Goal: Task Accomplishment & Management: Manage account settings

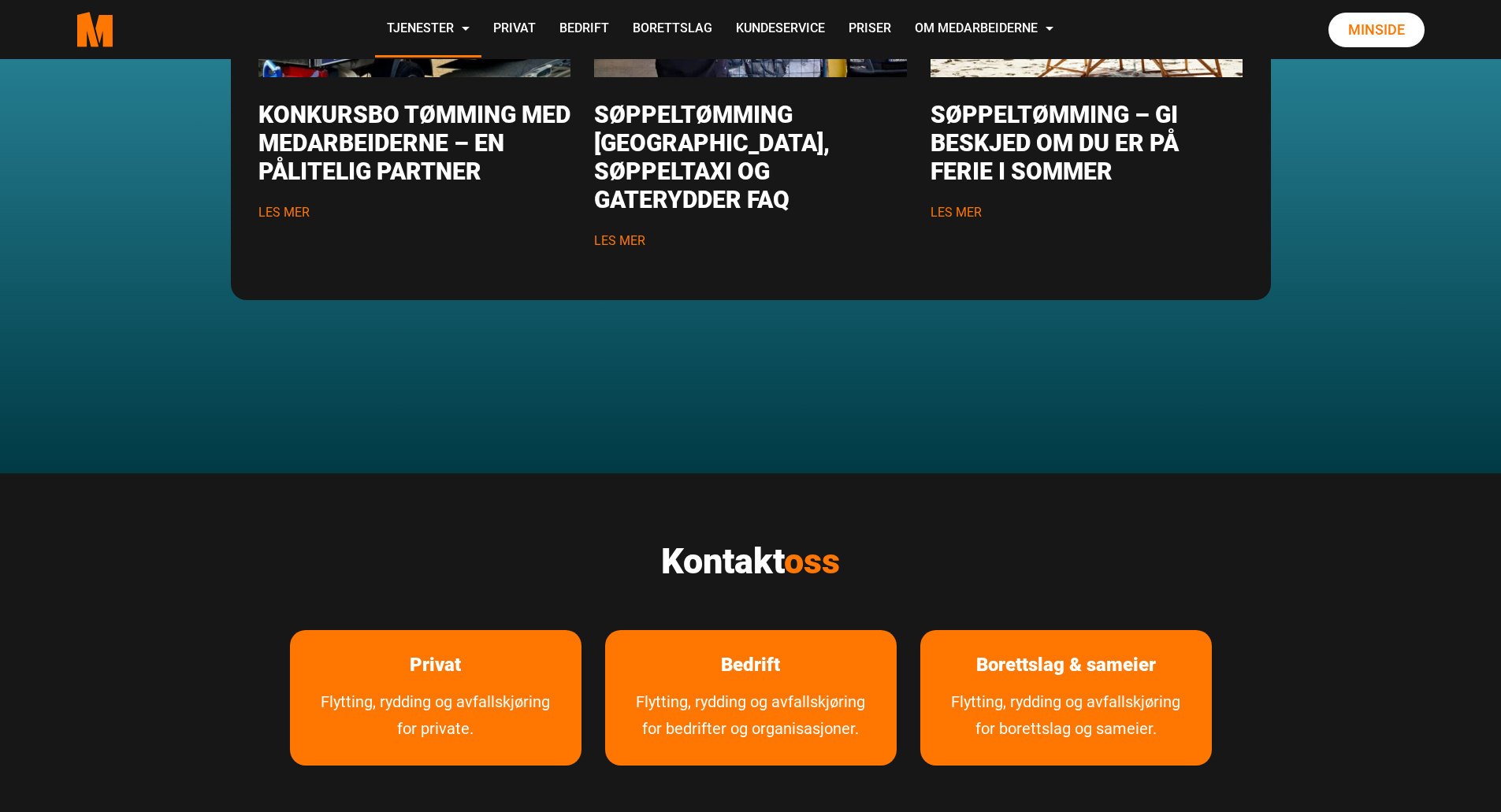
scroll to position [2363, 0]
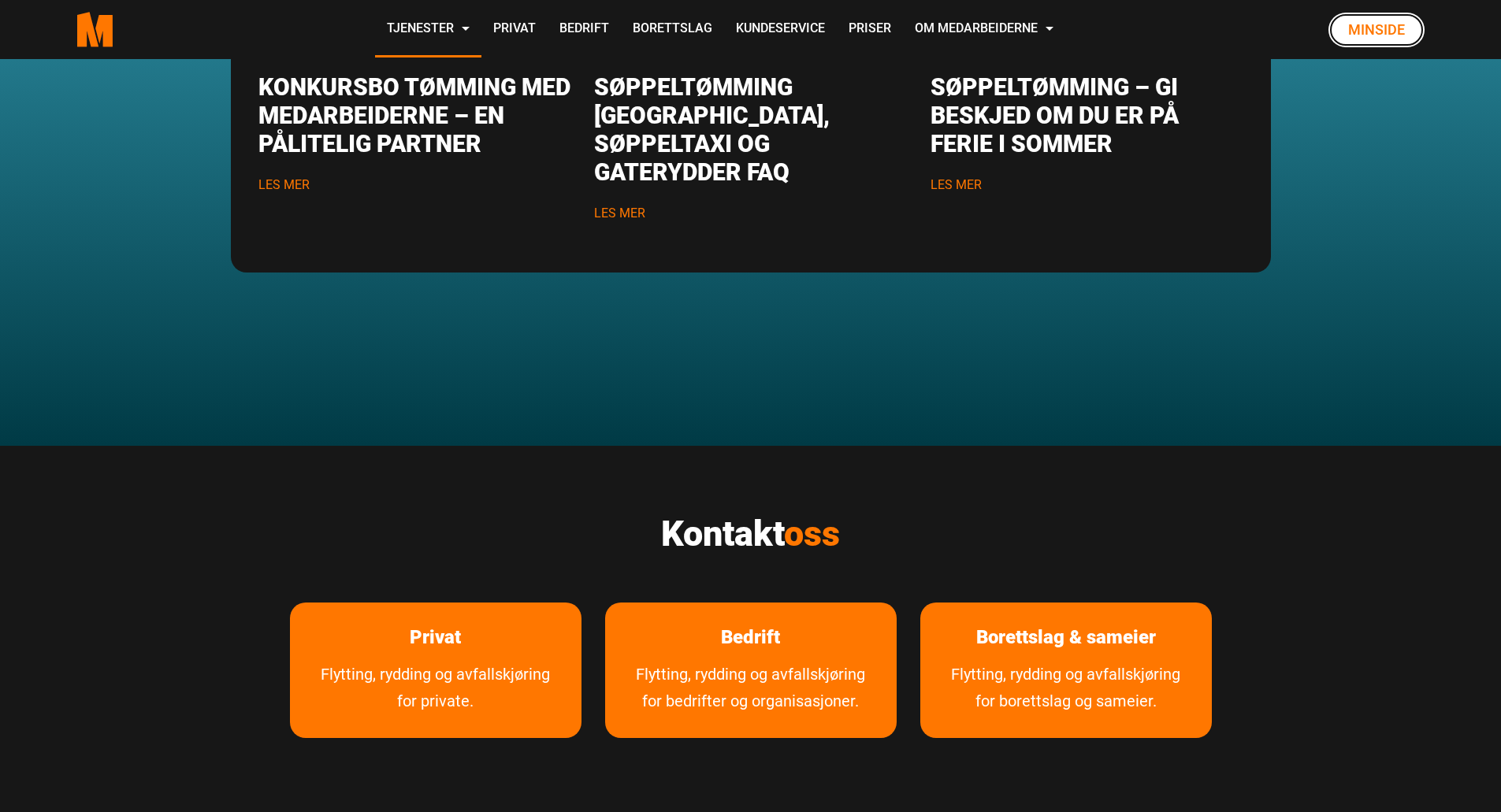
click at [1364, 33] on link "Minside" at bounding box center [1376, 30] width 97 height 35
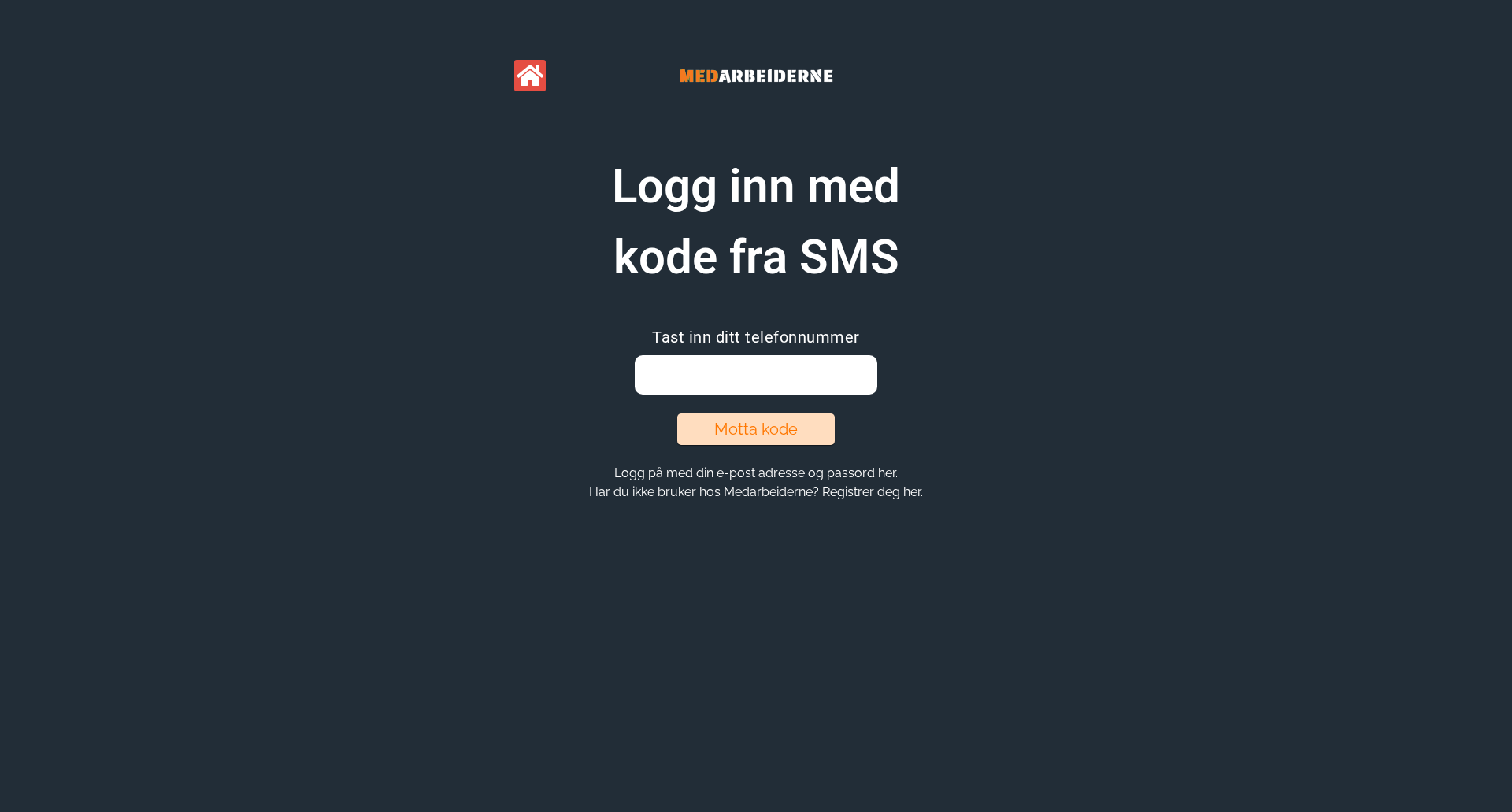
click at [795, 381] on input "email" at bounding box center [755, 375] width 242 height 39
type input "97739462"
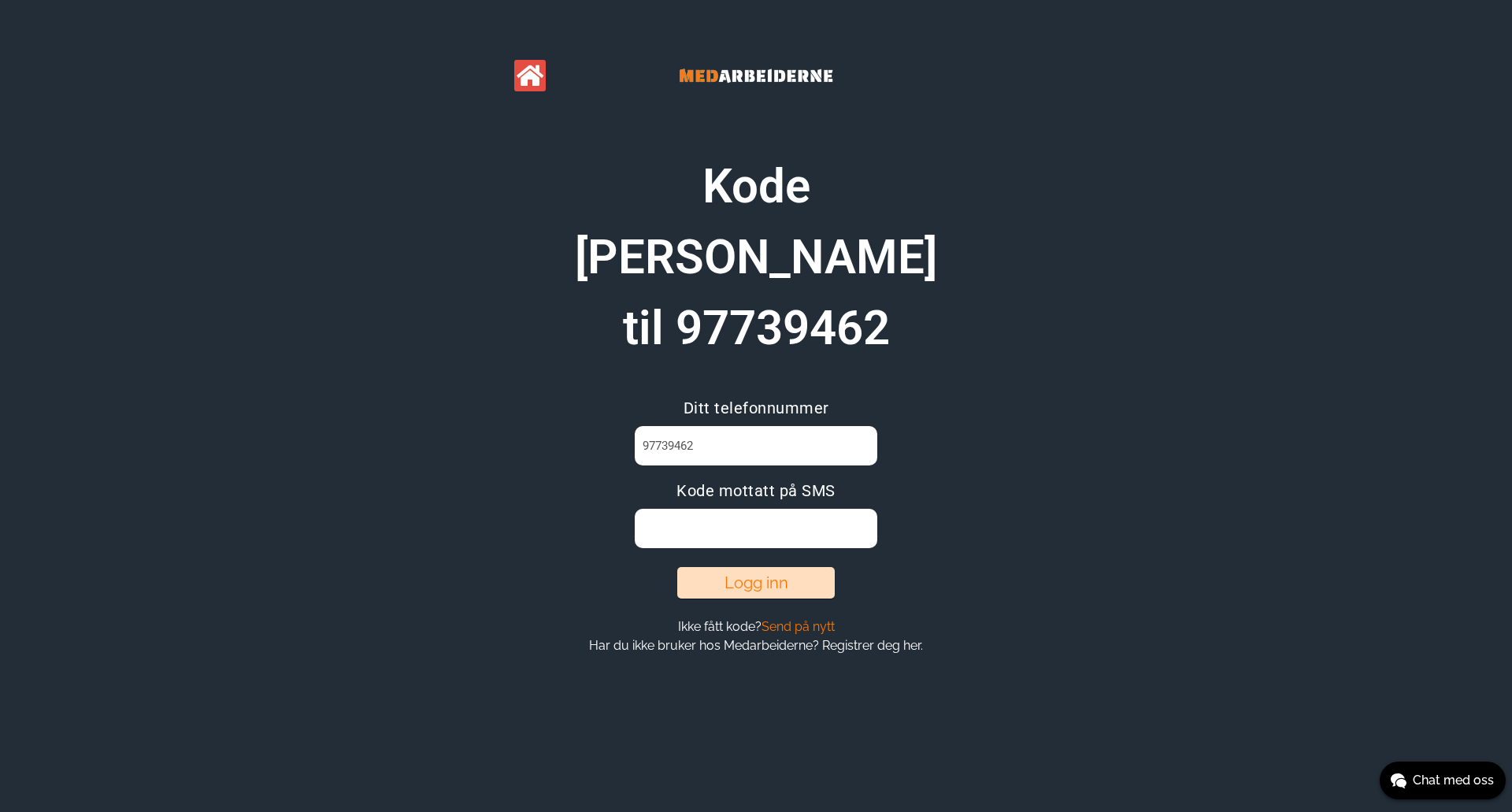
click at [785, 509] on input at bounding box center [755, 529] width 242 height 39
type input "RA3AS3G1"
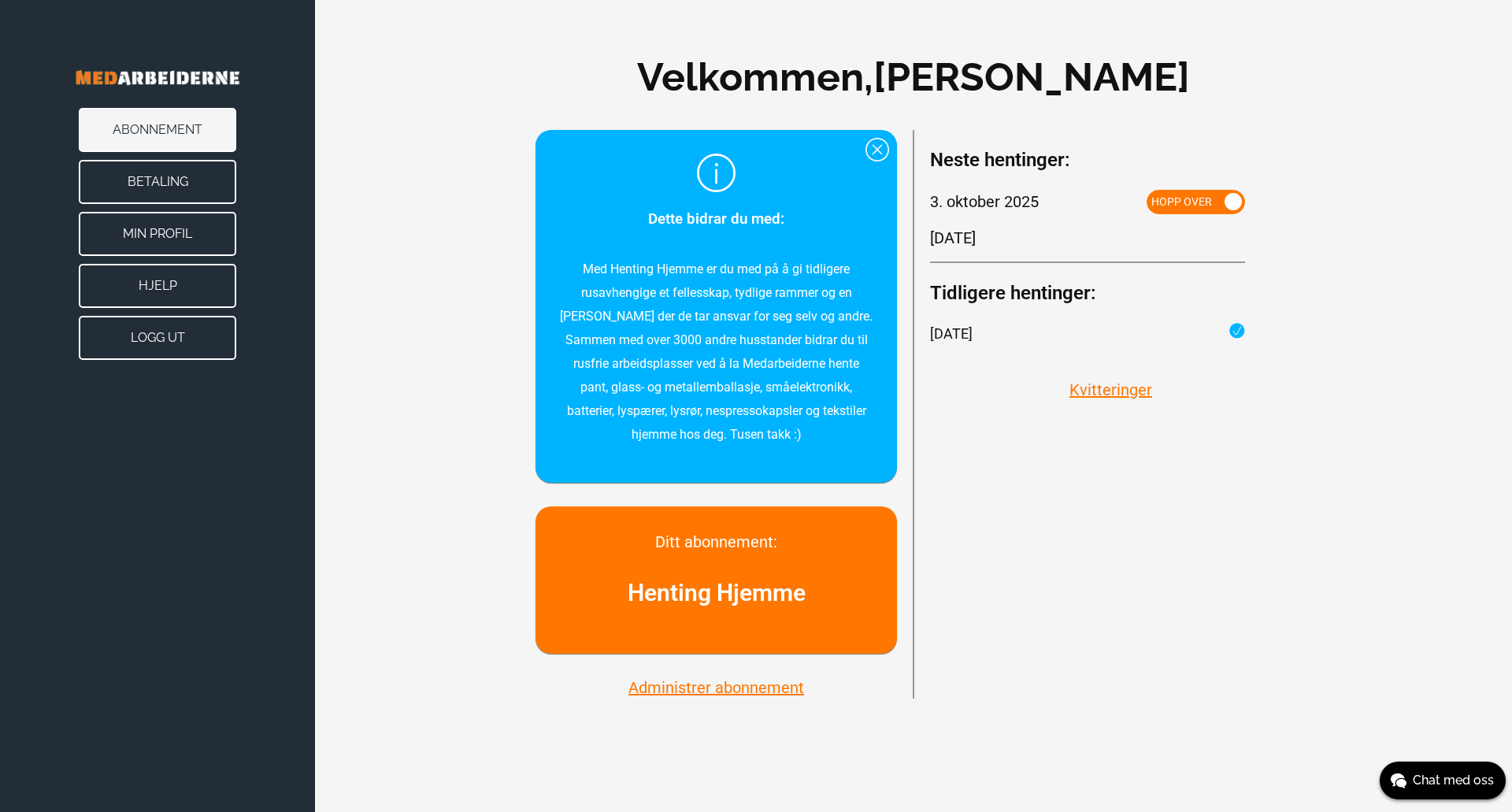
click at [116, 181] on button "Betaling" at bounding box center [157, 182] width 157 height 44
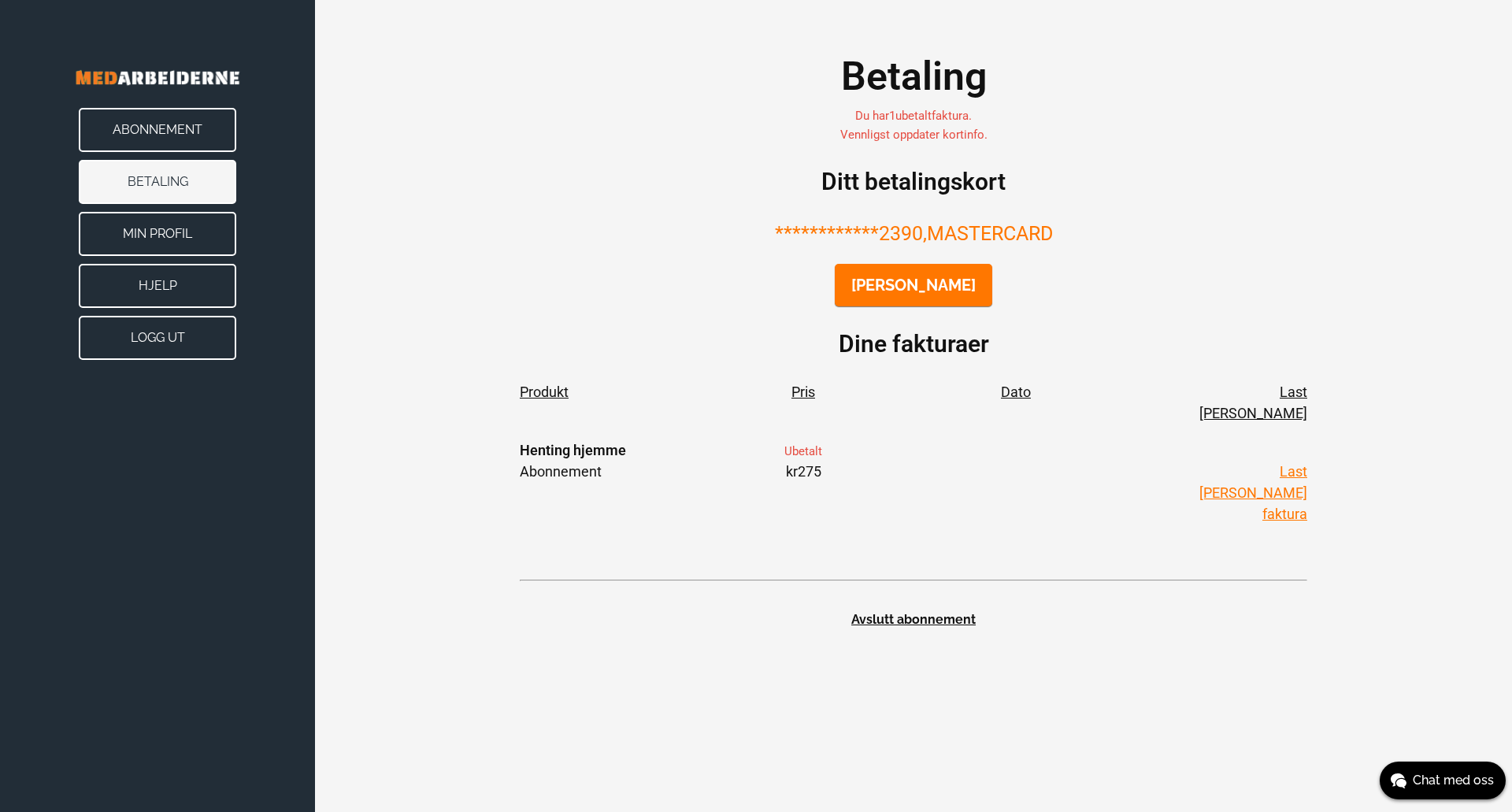
click at [1262, 463] on link "Last [PERSON_NAME] faktura" at bounding box center [1253, 492] width 108 height 59
click at [949, 298] on button "Endre kort" at bounding box center [914, 285] width 157 height 43
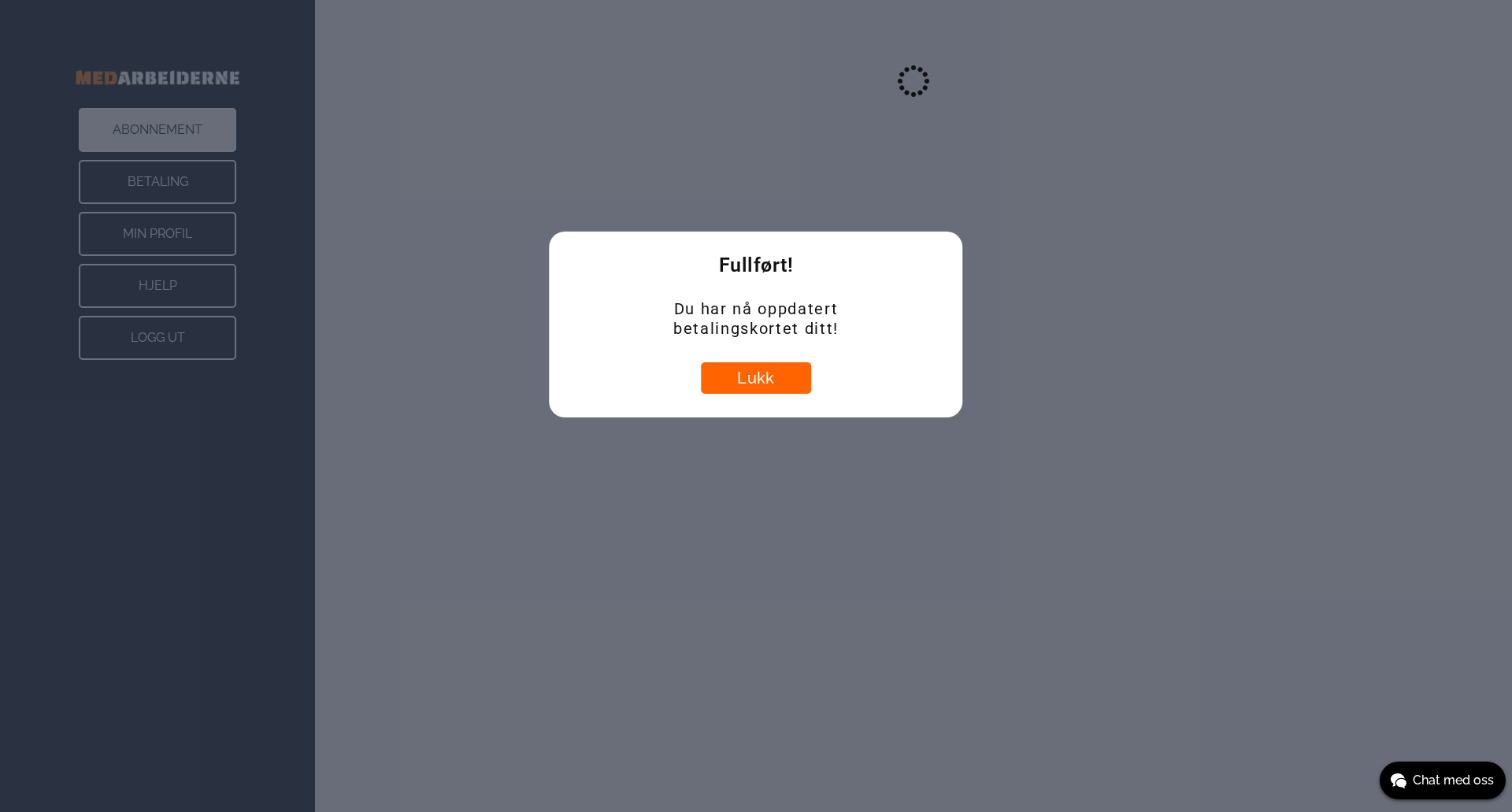
click at [759, 371] on button "Lukk" at bounding box center [756, 377] width 110 height 32
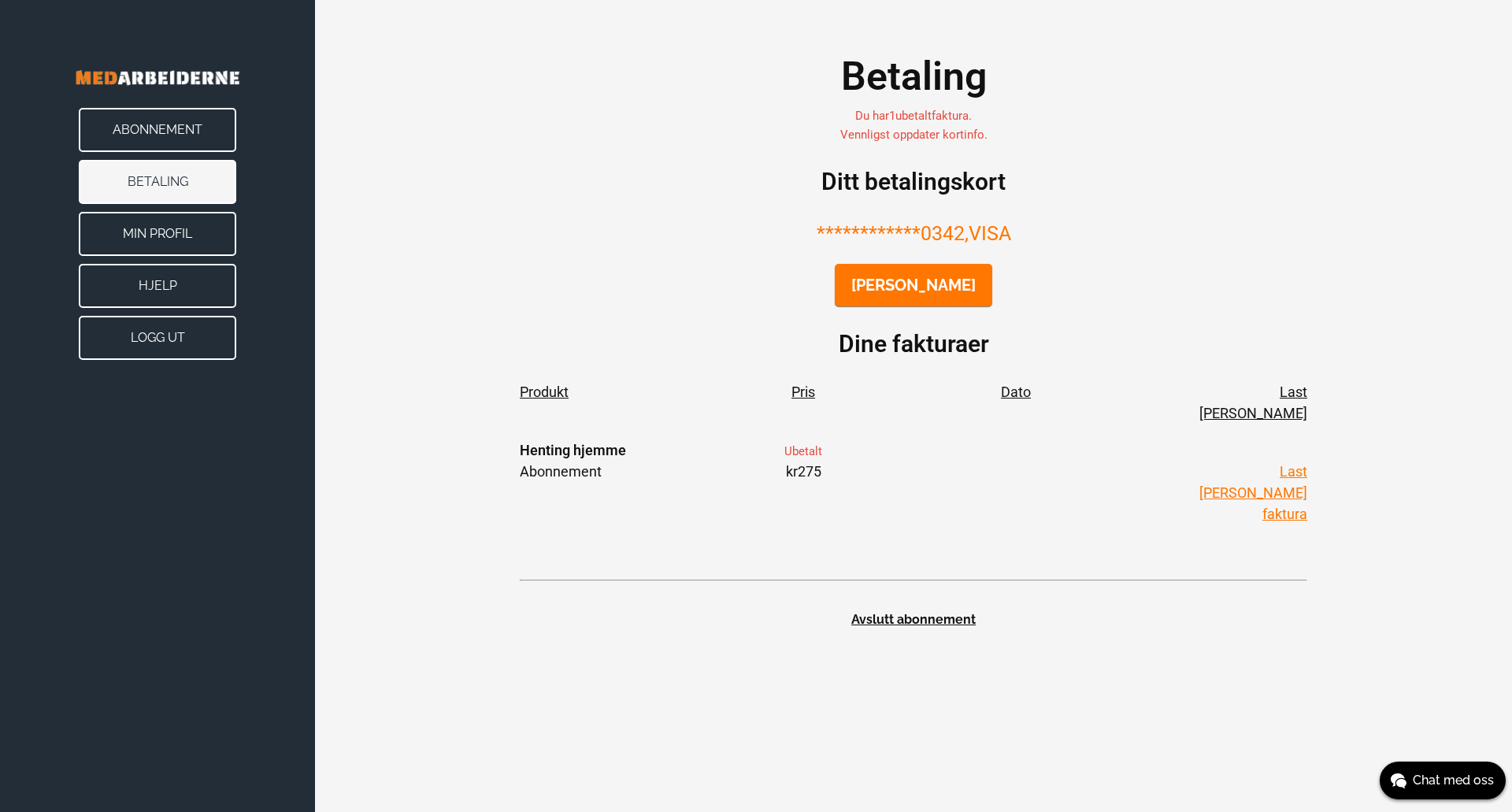
click at [1230, 463] on link "Last ned faktura" at bounding box center [1253, 492] width 108 height 59
click at [708, 648] on div "**********" at bounding box center [756, 406] width 1512 height 812
click at [178, 246] on button "Min Profil" at bounding box center [157, 234] width 157 height 44
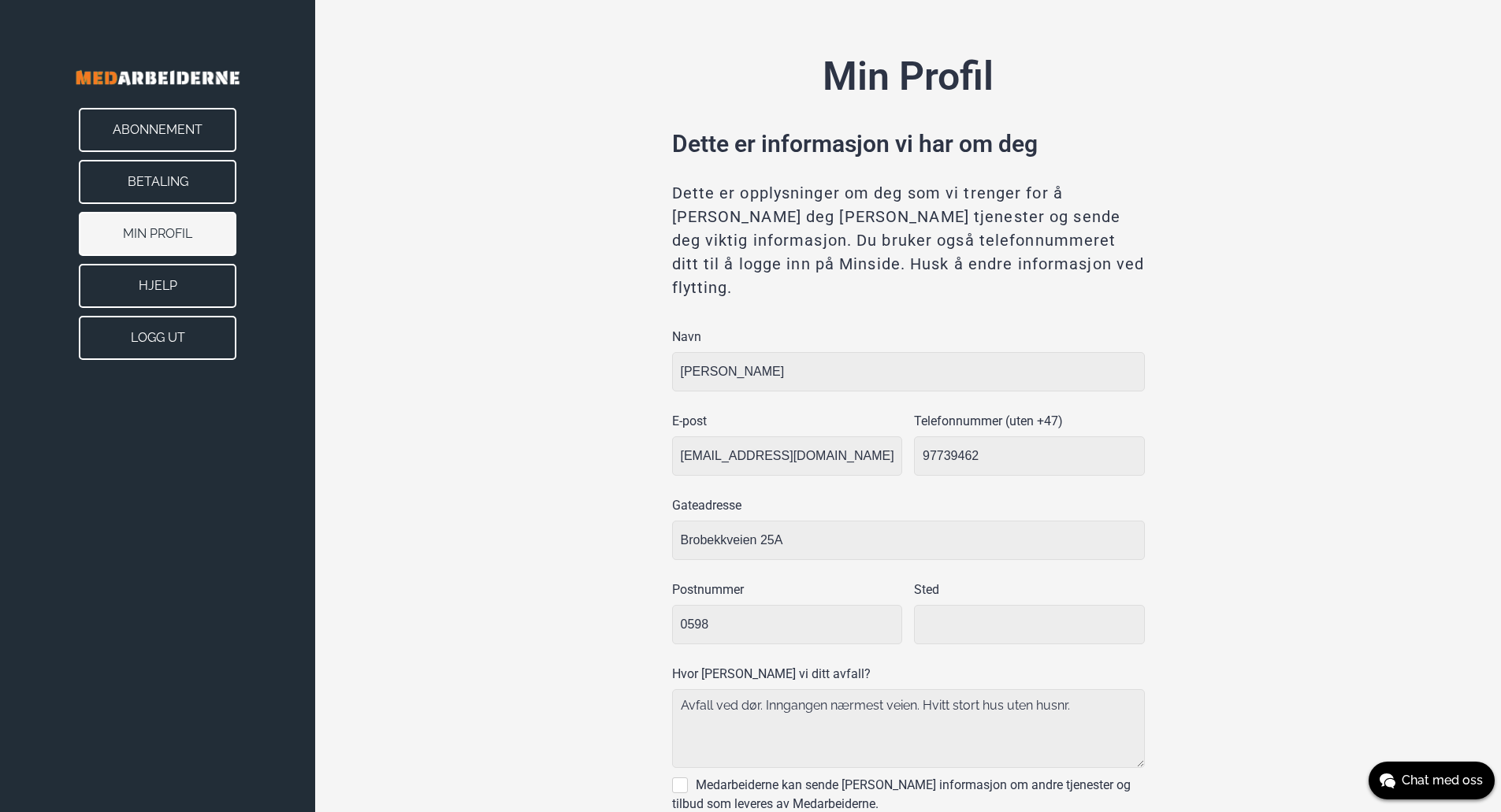
type input "Oslo"
click at [219, 114] on button "Abonnement" at bounding box center [157, 130] width 157 height 44
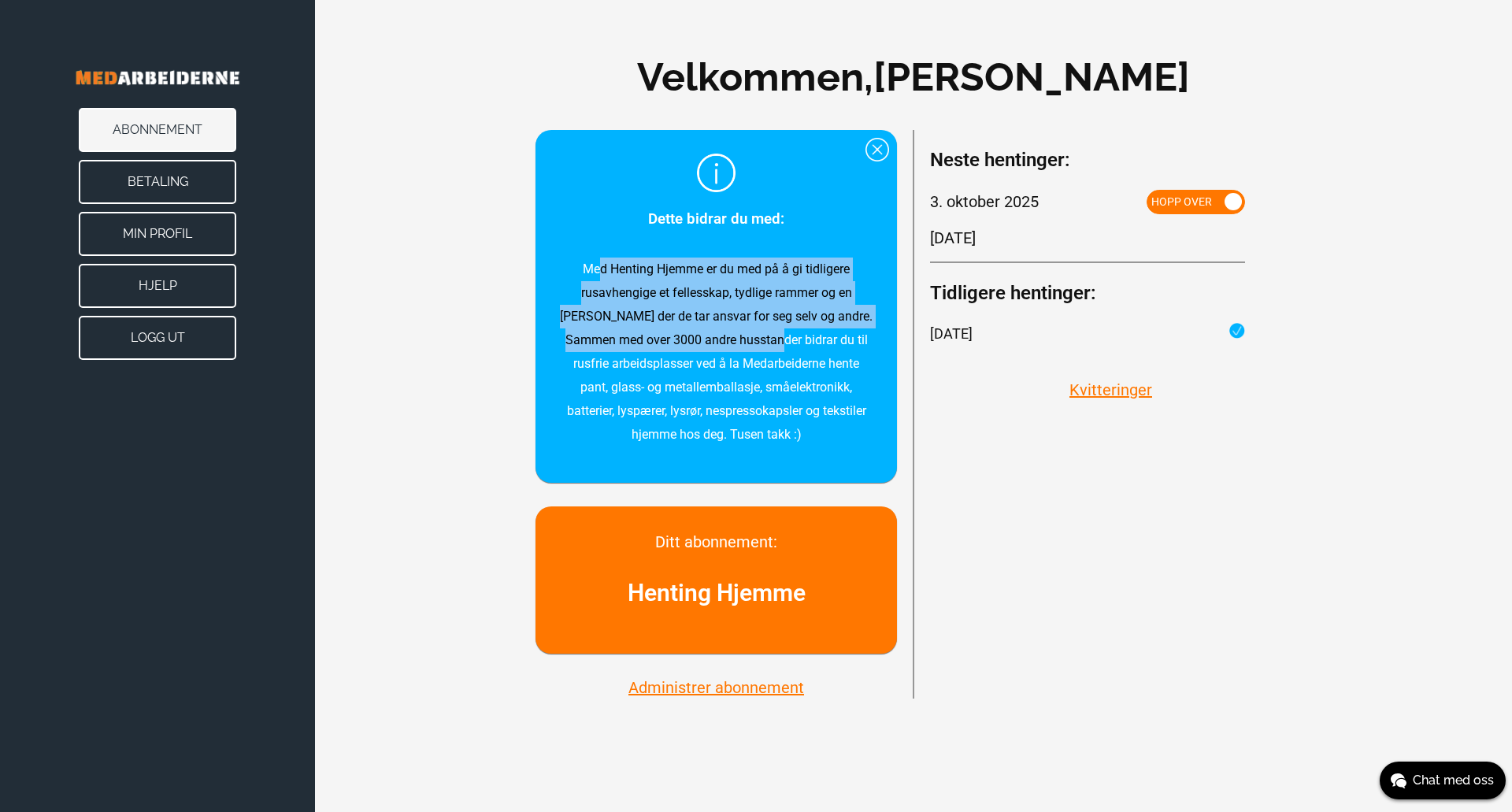
drag, startPoint x: 603, startPoint y: 269, endPoint x: 778, endPoint y: 354, distance: 194.6
click at [770, 336] on p "Med Henting Hjemme er du med på å gi tidligere rusavhengige et fellesskap, tydl…" at bounding box center [716, 352] width 314 height 189
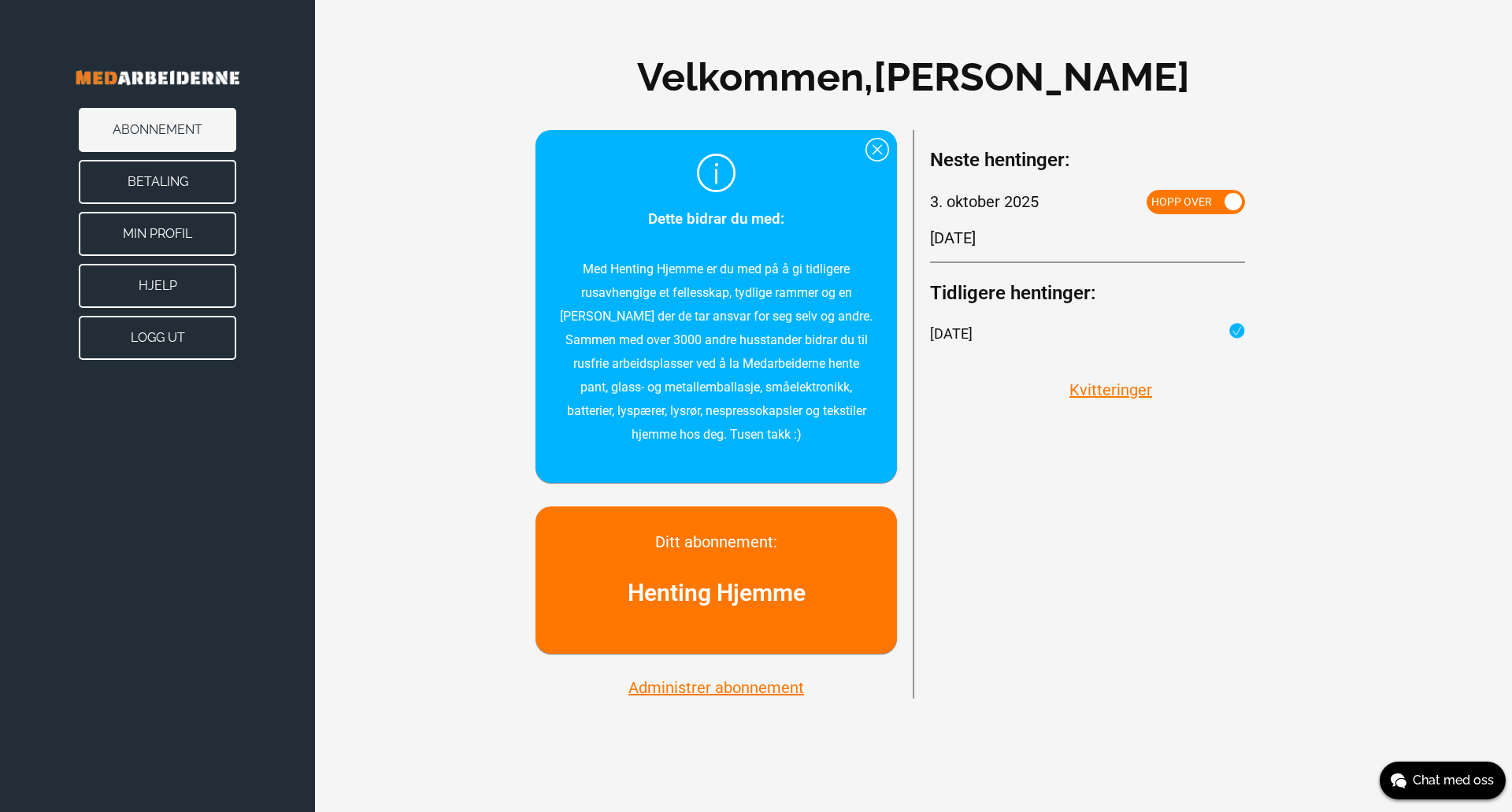
drag, startPoint x: 779, startPoint y: 357, endPoint x: 787, endPoint y: 397, distance: 40.8
click at [779, 371] on p "Med Henting Hjemme er du med på å gi tidligere rusavhengige et fellesskap, tydl…" at bounding box center [716, 352] width 314 height 189
click at [709, 688] on button "Administrer abonnement" at bounding box center [715, 687] width 185 height 20
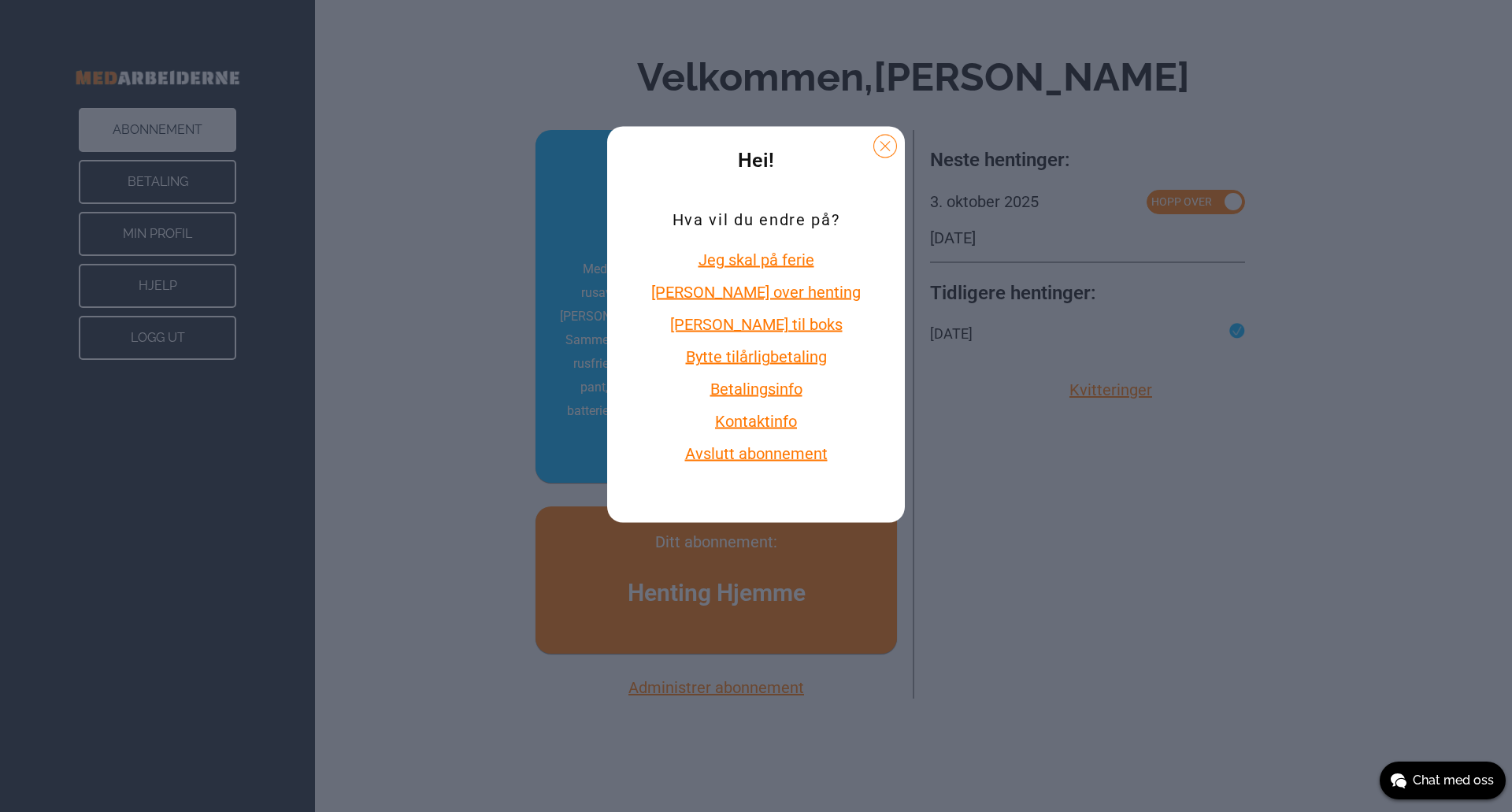
click at [873, 147] on button at bounding box center [885, 147] width 24 height 24
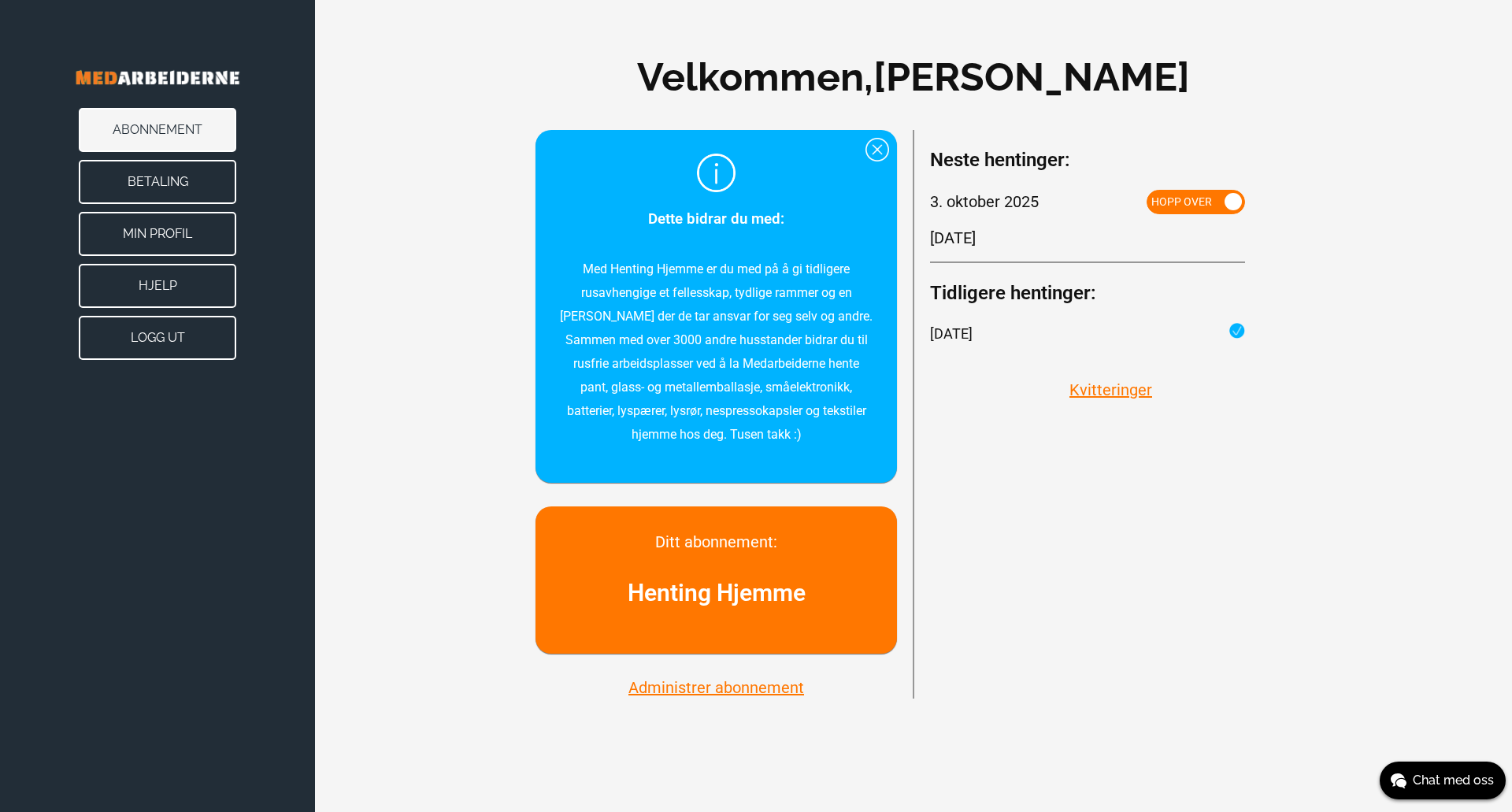
click at [184, 188] on button "Betaling" at bounding box center [157, 182] width 157 height 44
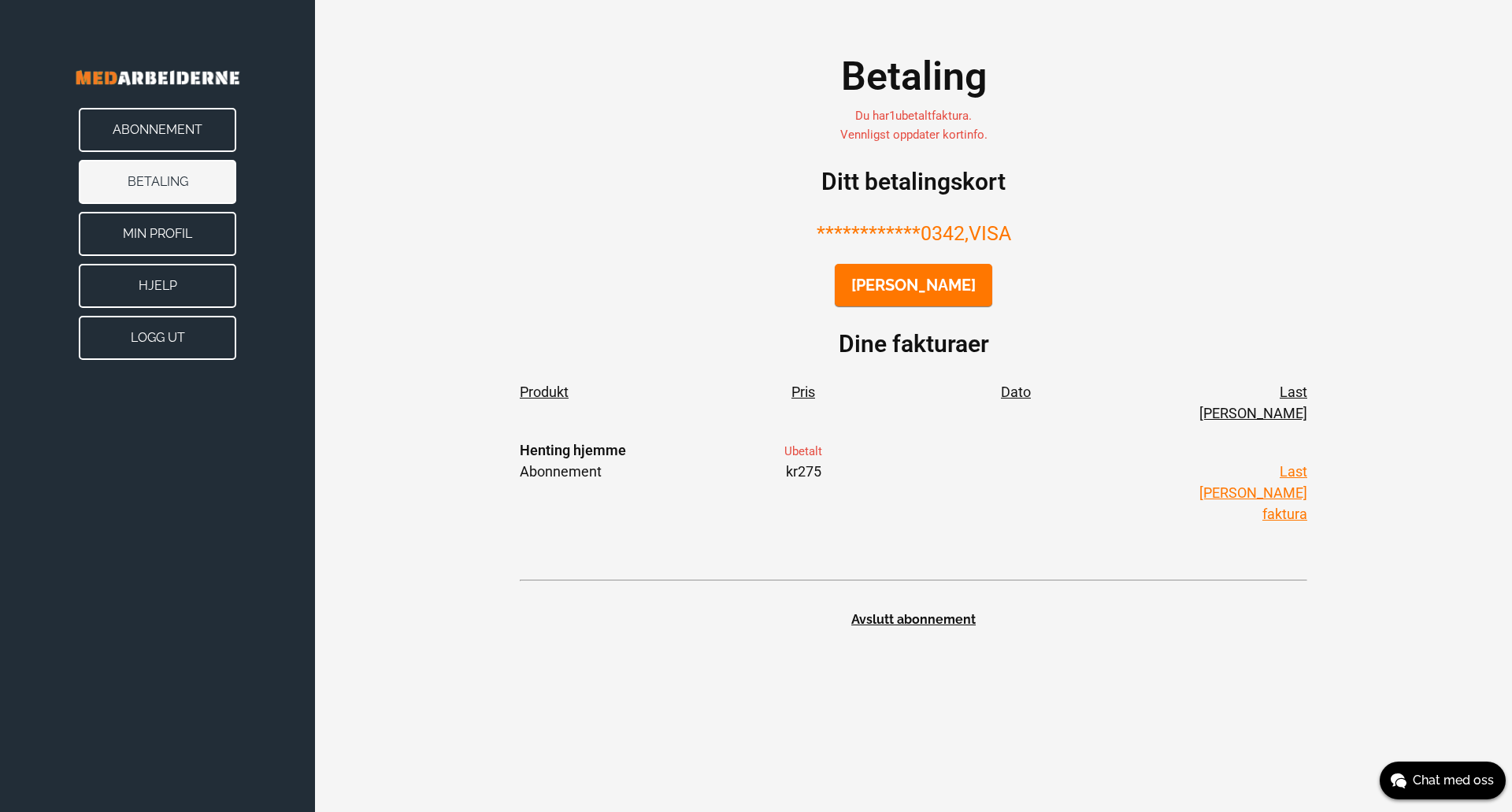
click at [185, 145] on button "Abonnement" at bounding box center [157, 130] width 157 height 44
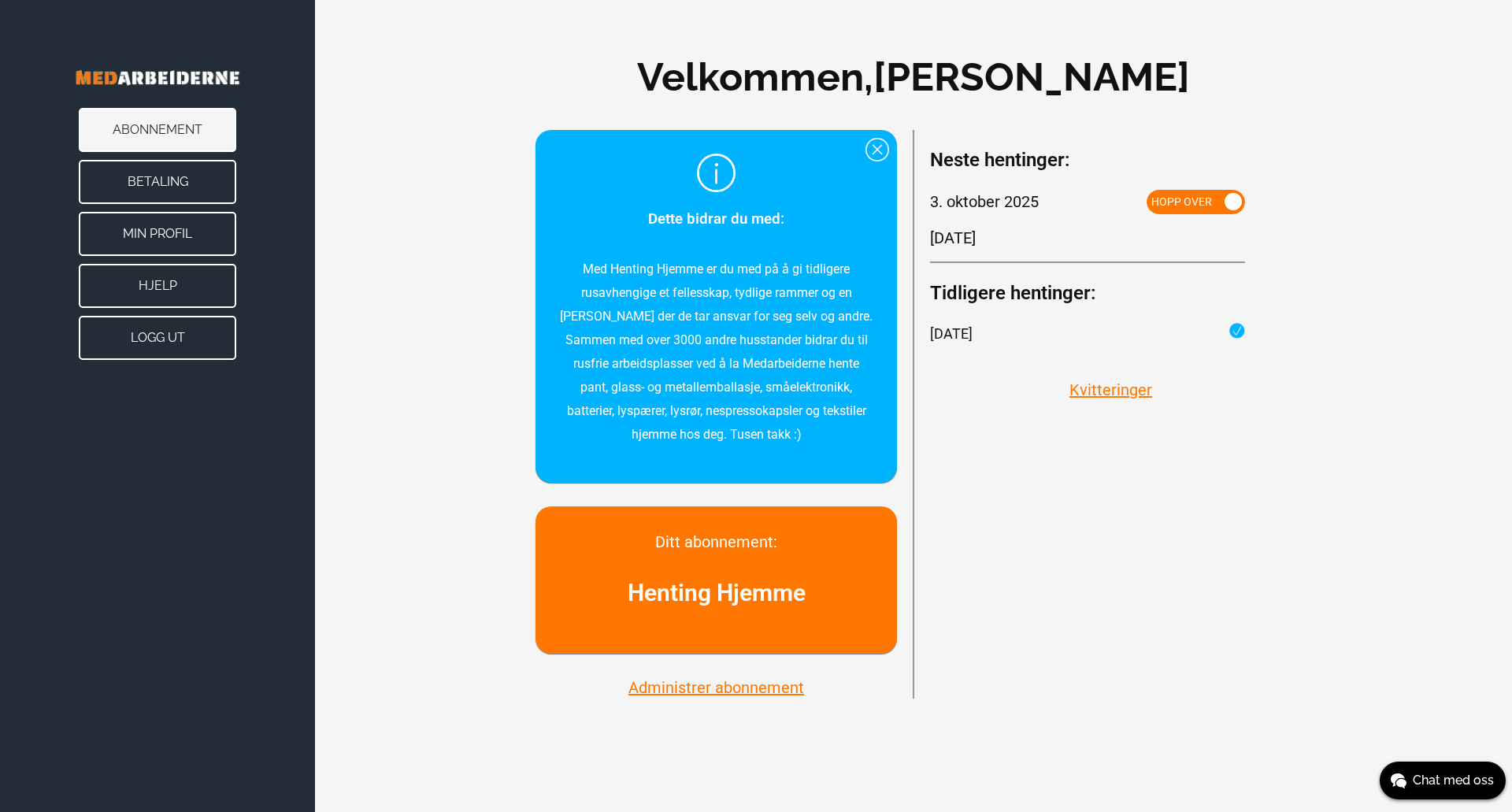
click at [1230, 199] on span at bounding box center [1233, 202] width 17 height 17
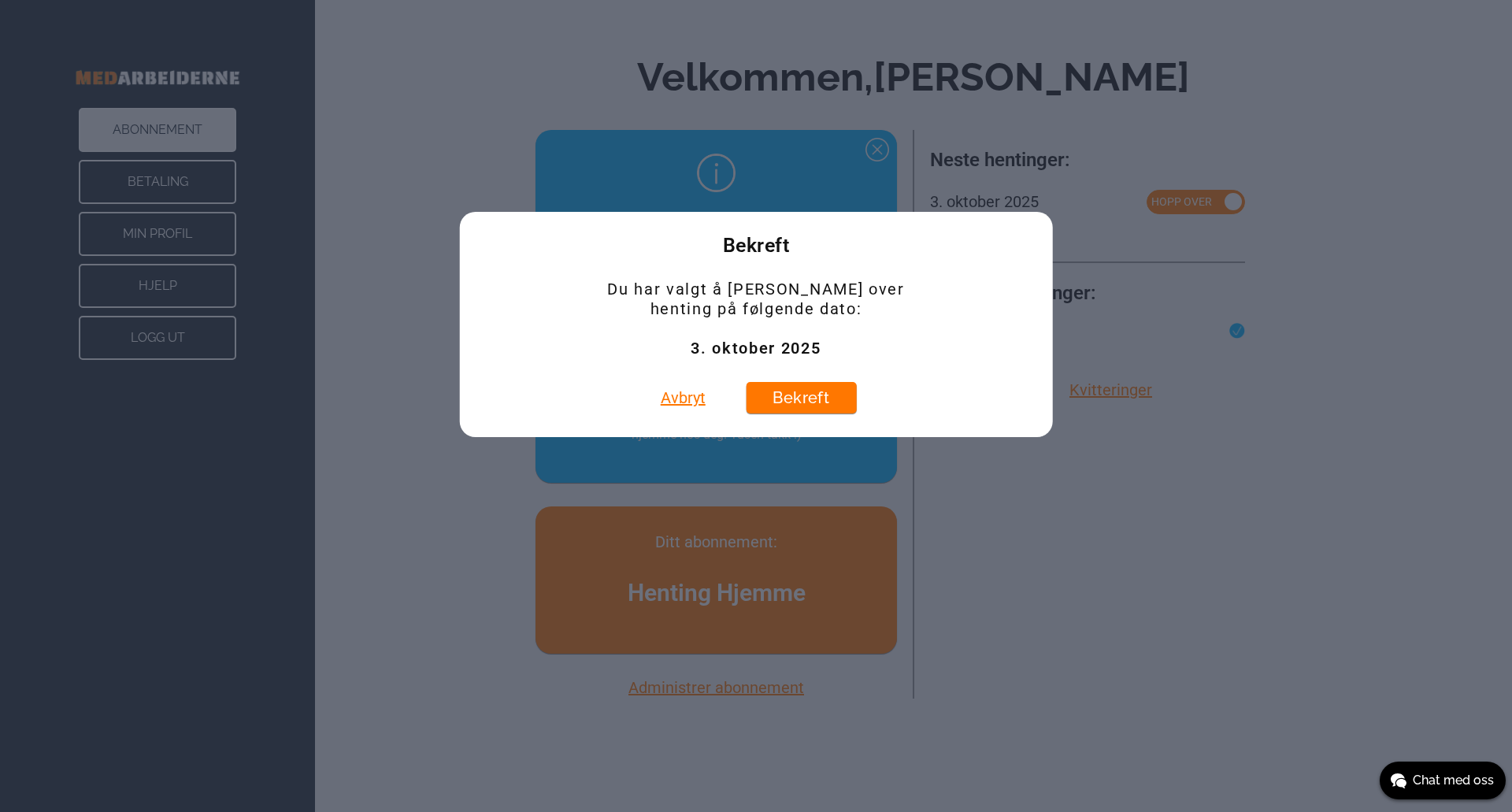
click at [686, 396] on button "Avbryt" at bounding box center [683, 397] width 55 height 32
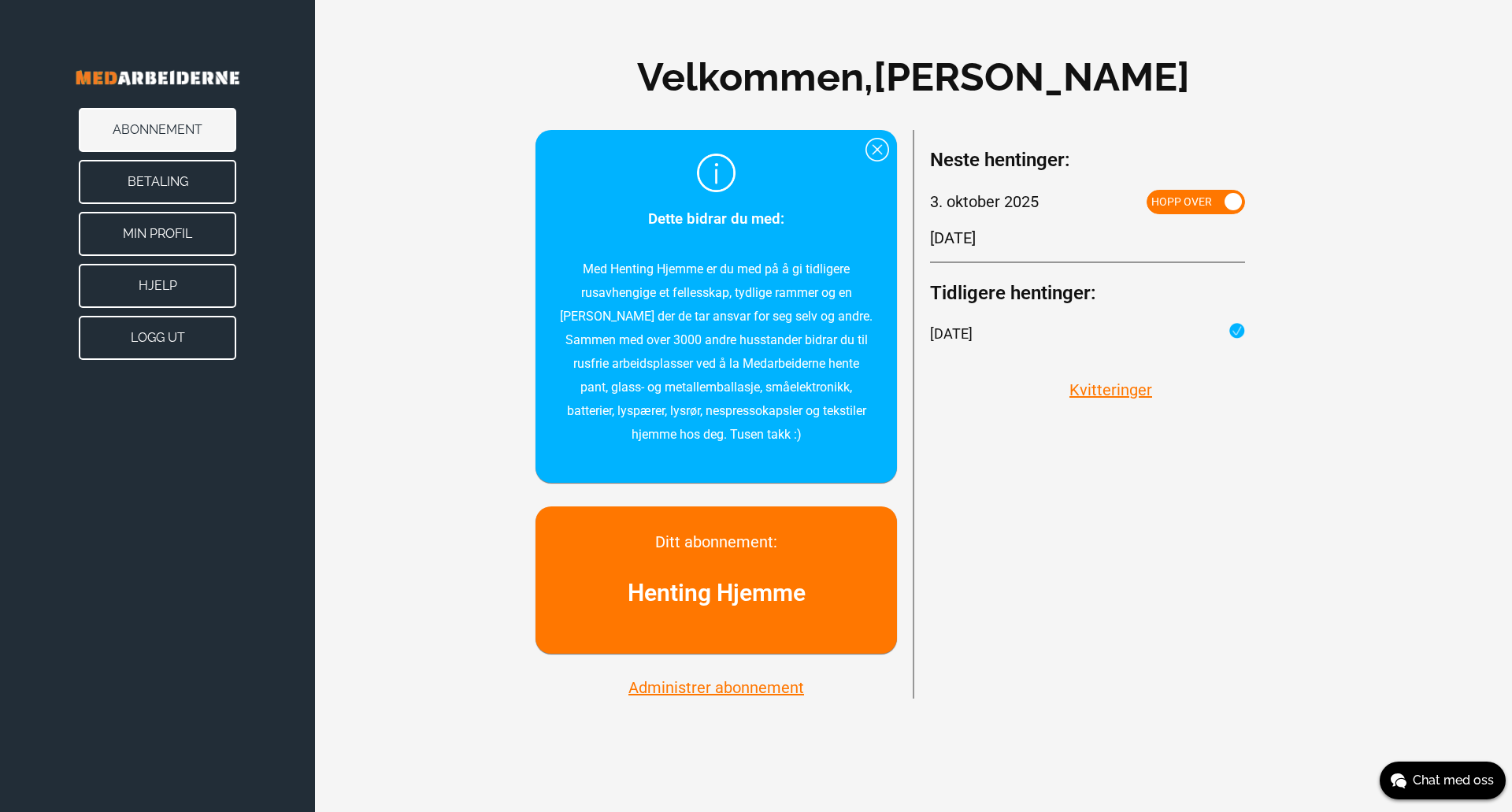
click at [200, 177] on button "Betaling" at bounding box center [157, 182] width 157 height 44
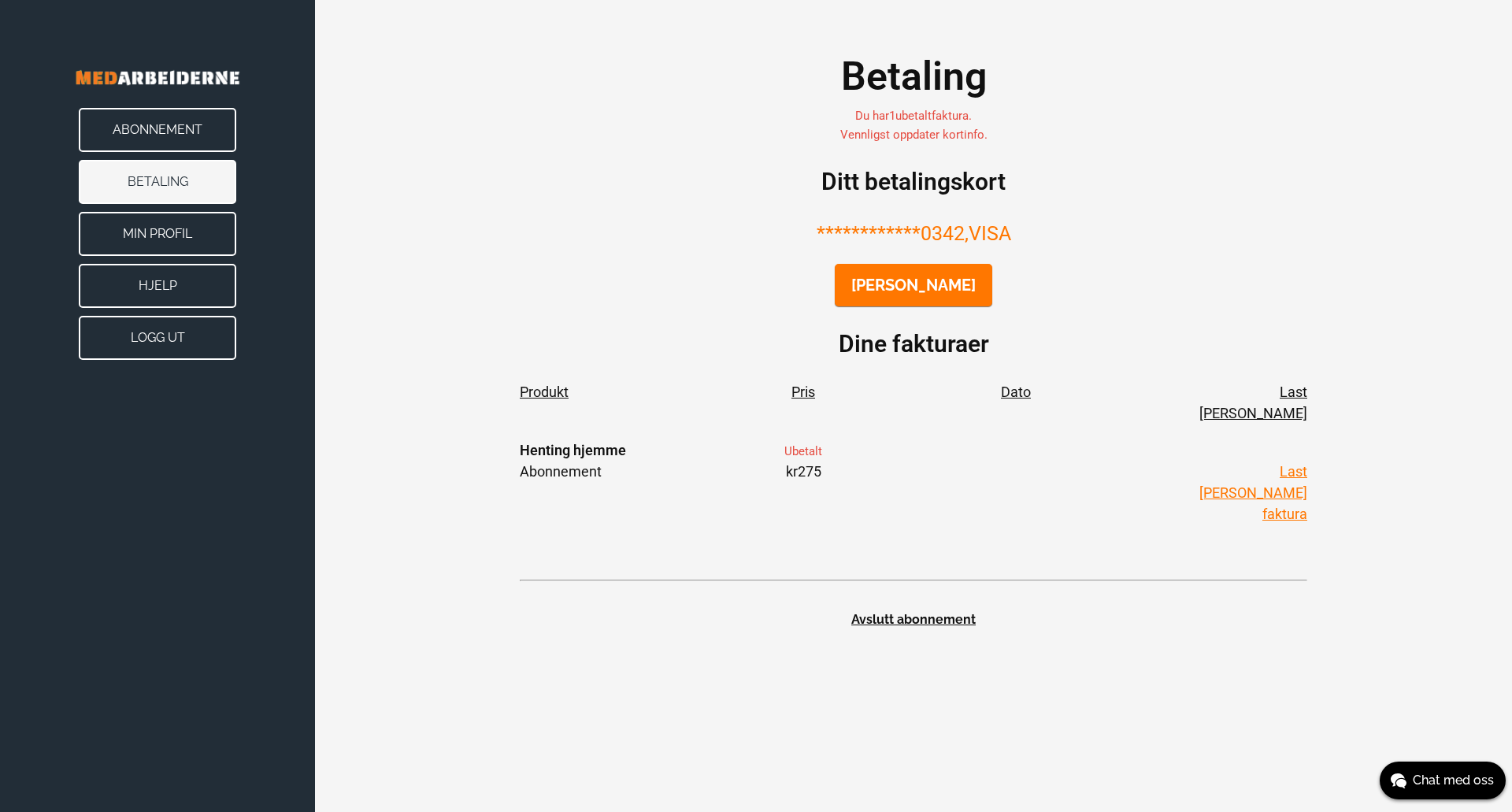
click at [146, 228] on button "Min Profil" at bounding box center [157, 234] width 157 height 44
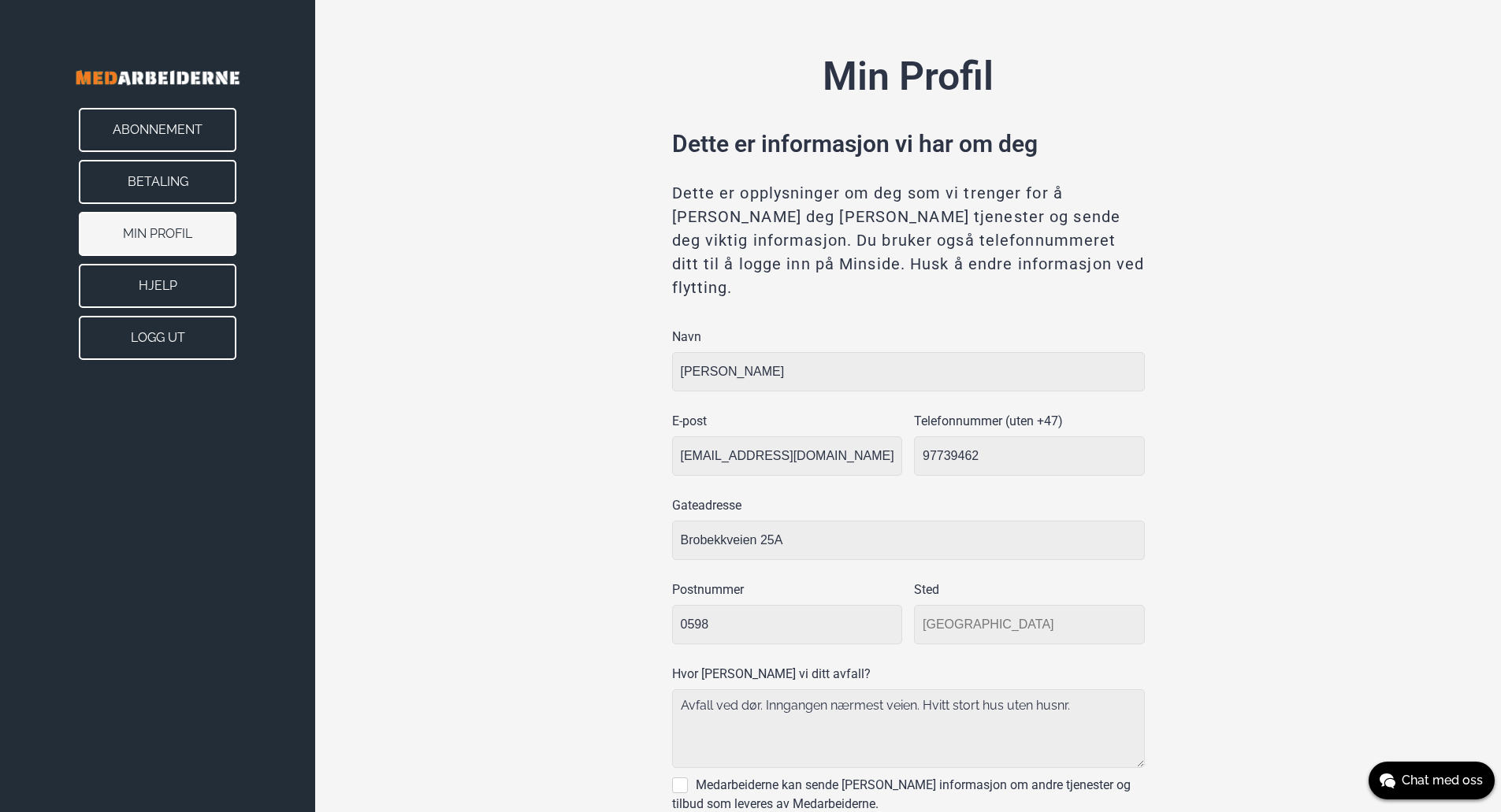
click at [218, 121] on button "Abonnement" at bounding box center [157, 130] width 157 height 44
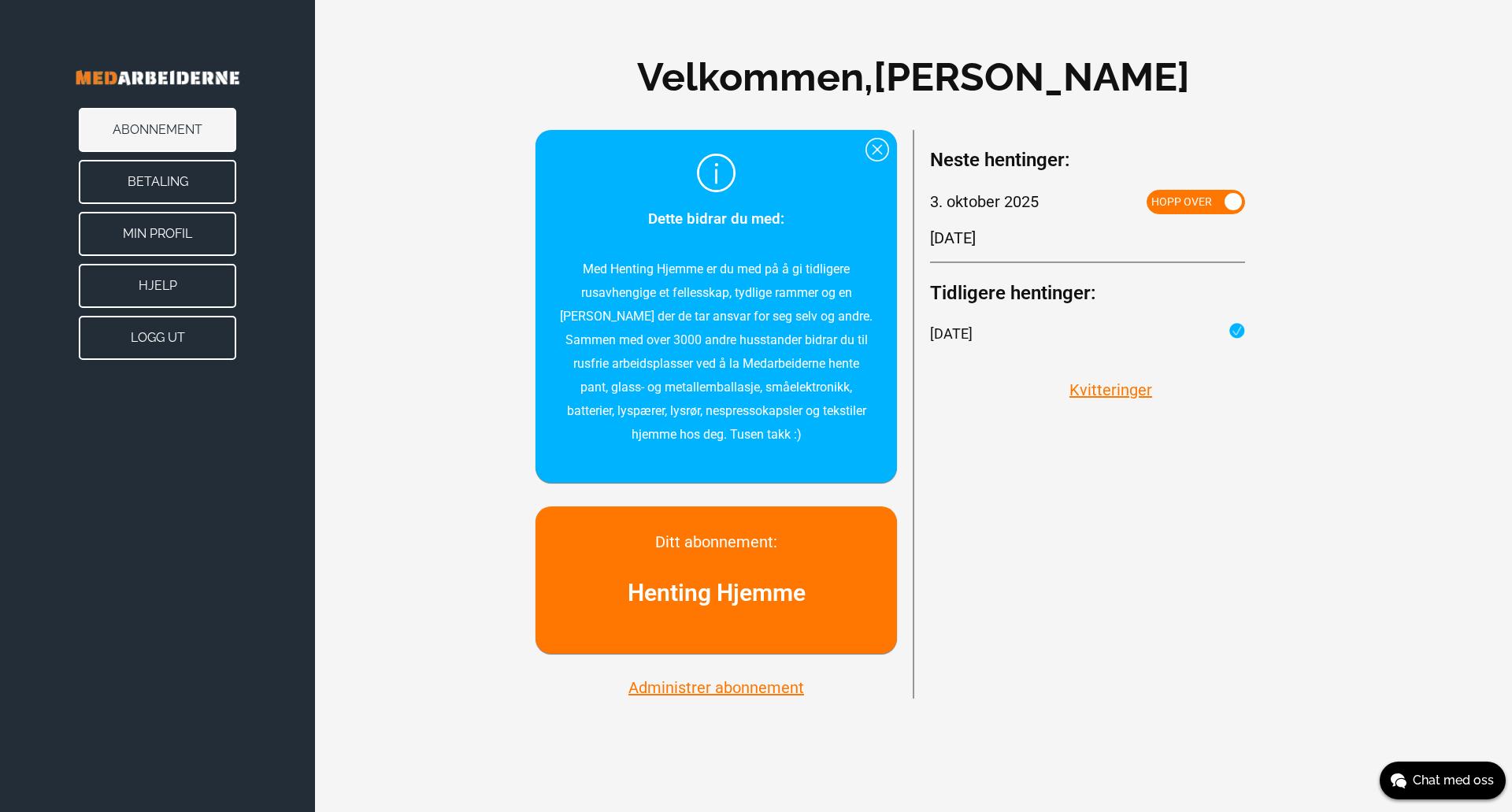
click at [755, 686] on button "Administrer abonnement" at bounding box center [715, 687] width 185 height 20
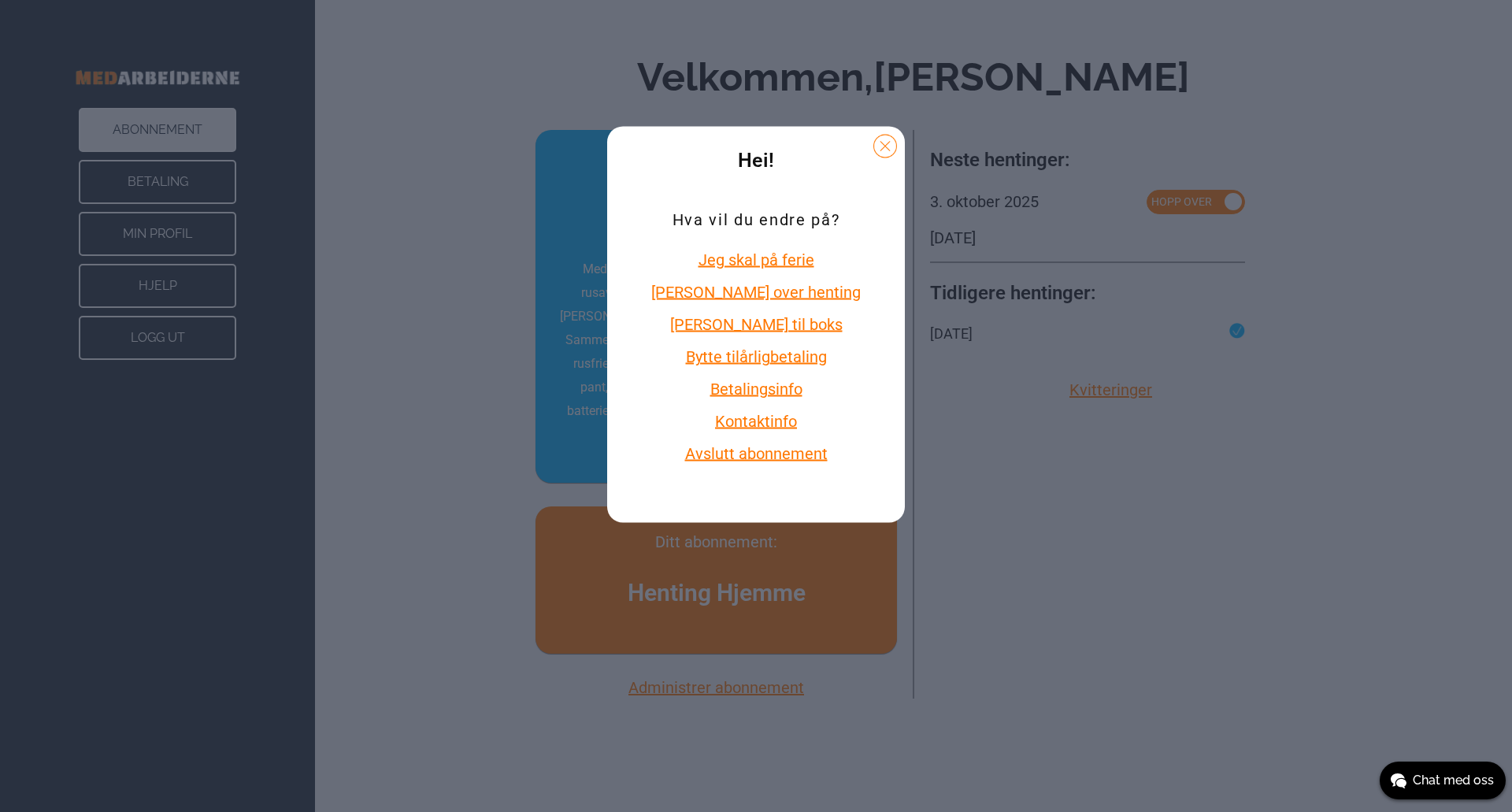
click at [762, 388] on button "Betalingsinfo" at bounding box center [756, 389] width 219 height 20
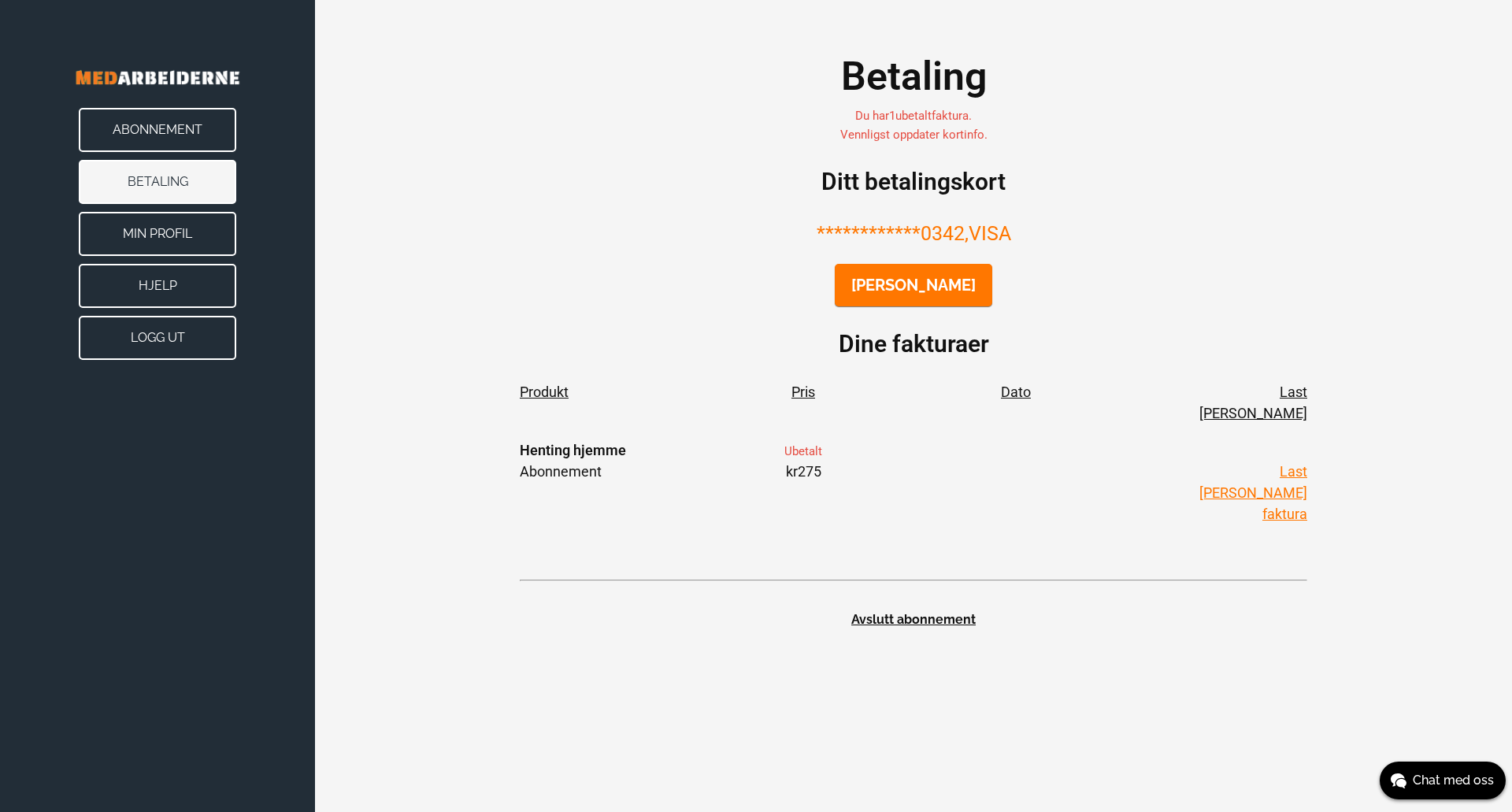
click at [189, 121] on button "Abonnement" at bounding box center [157, 130] width 157 height 44
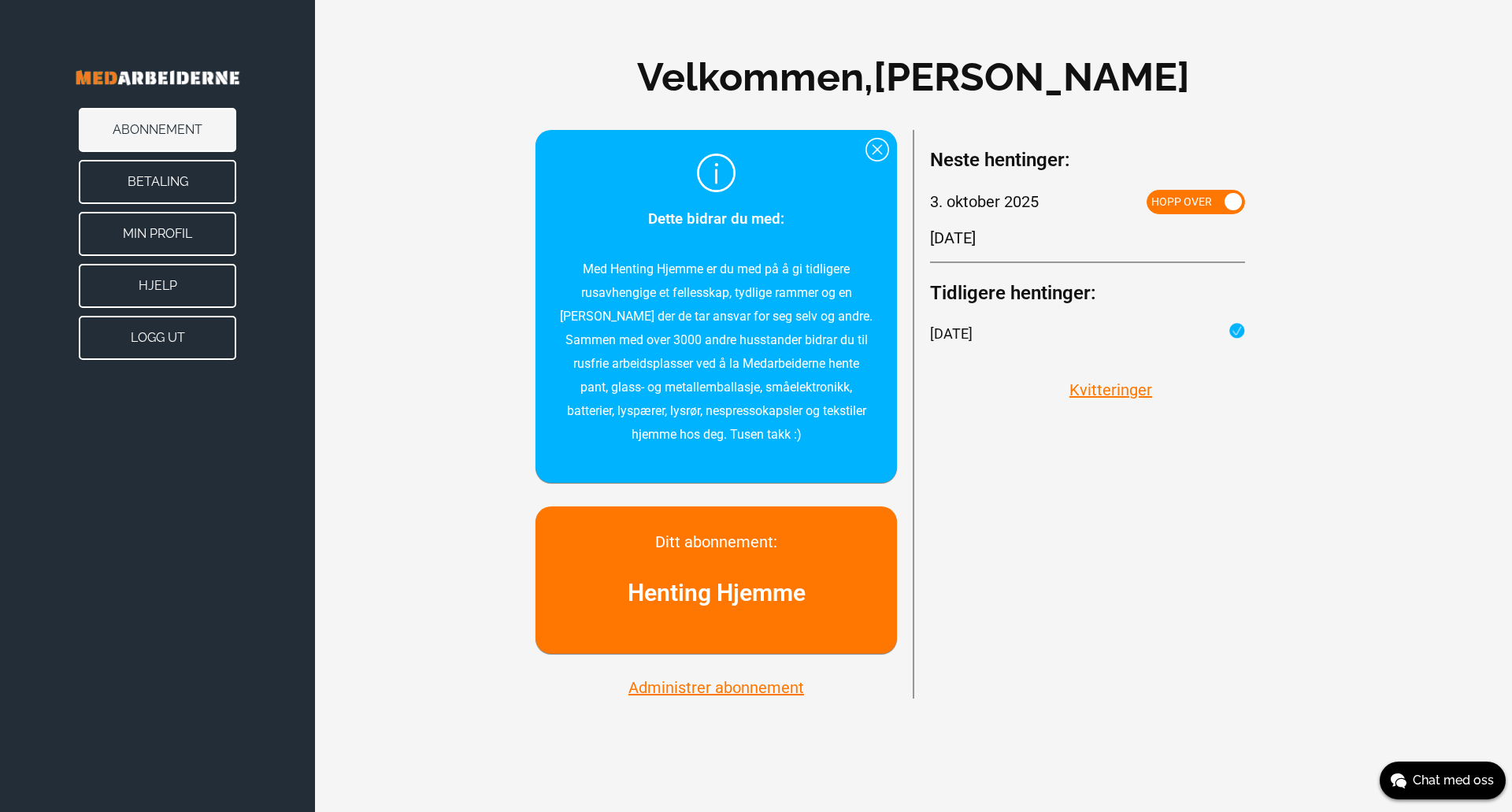
click at [721, 686] on button "Administrer abonnement" at bounding box center [715, 687] width 185 height 20
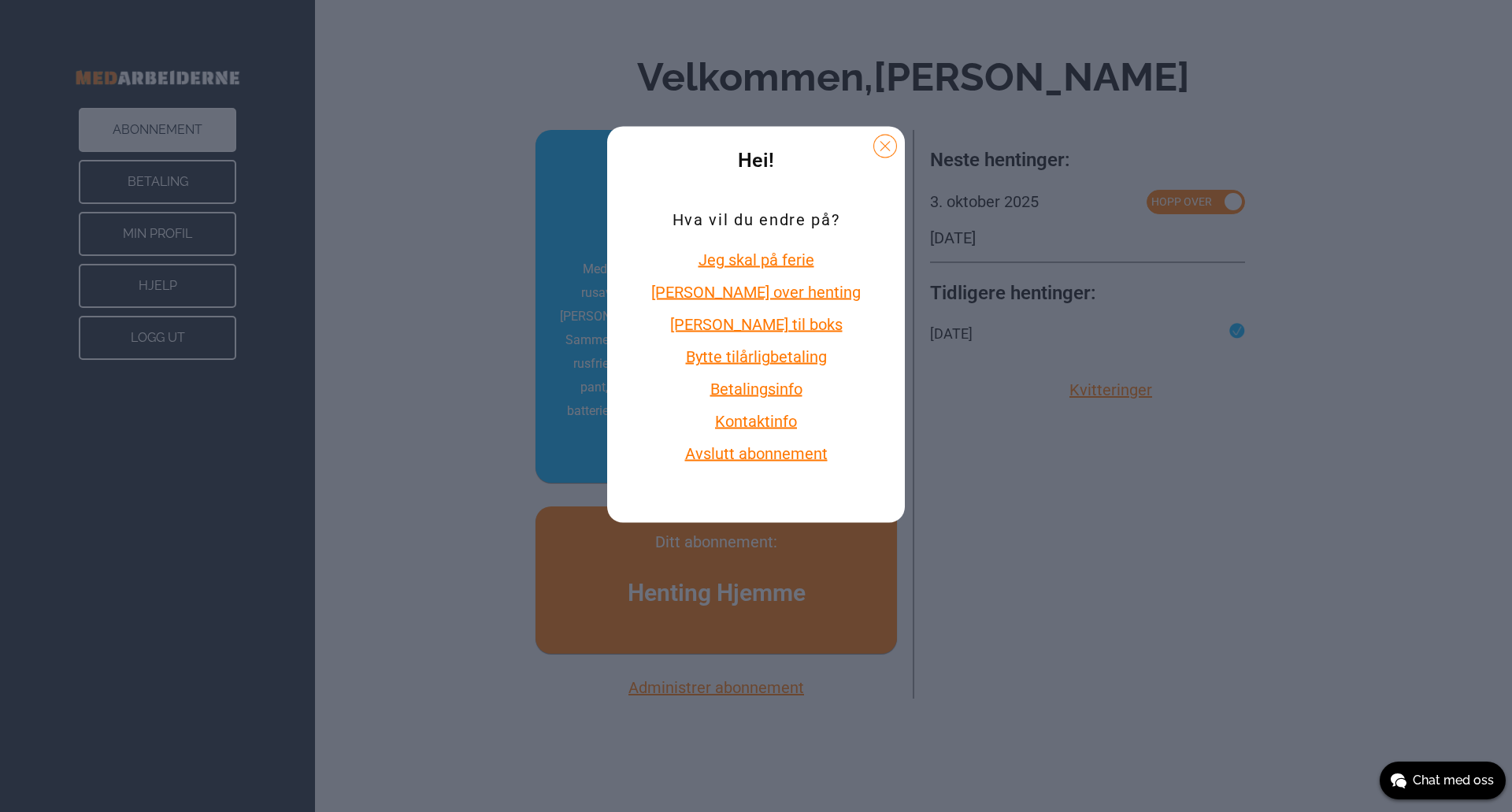
click at [1183, 558] on div "Hei! Hva vil du endre på? Jeg skal på ferie Hoppe over henting Legge til boks B…" at bounding box center [756, 406] width 1512 height 812
click at [873, 142] on button at bounding box center [885, 147] width 24 height 24
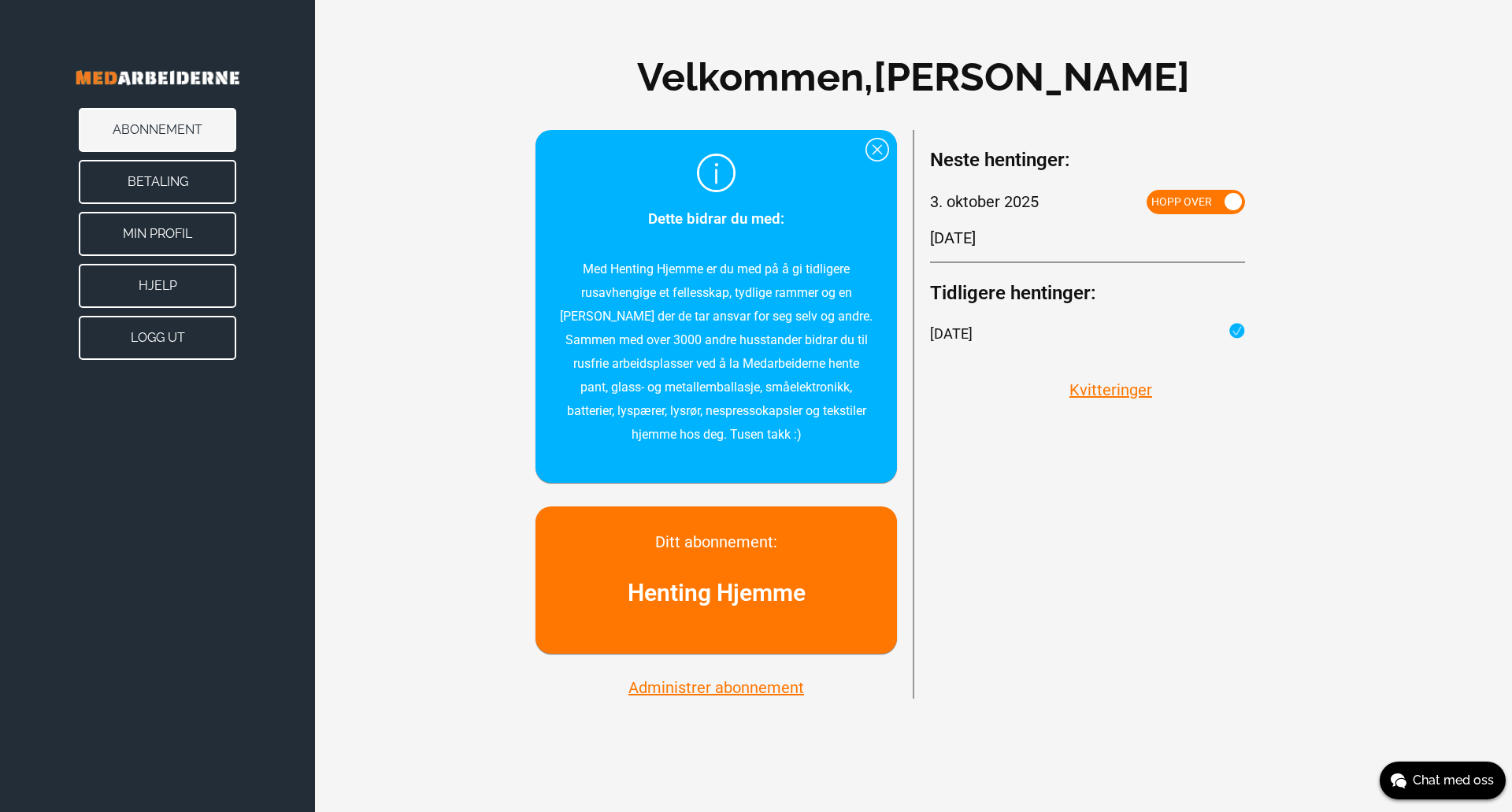
click at [1129, 389] on button "Kvitteringer" at bounding box center [1111, 390] width 92 height 20
click at [161, 176] on button "Betaling" at bounding box center [157, 182] width 157 height 44
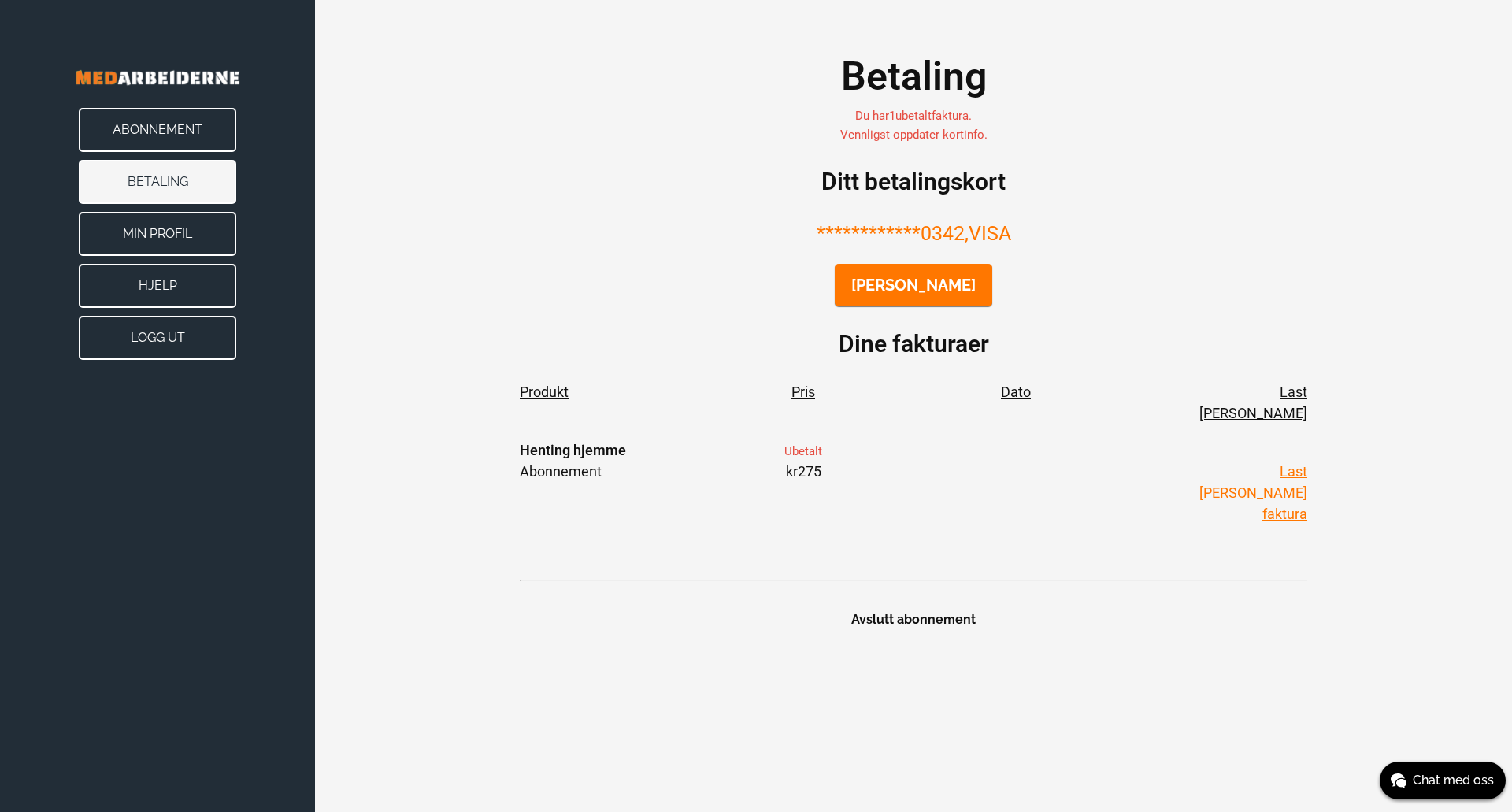
click at [960, 647] on div "**********" at bounding box center [756, 406] width 1512 height 812
click at [131, 130] on button "Abonnement" at bounding box center [157, 130] width 157 height 44
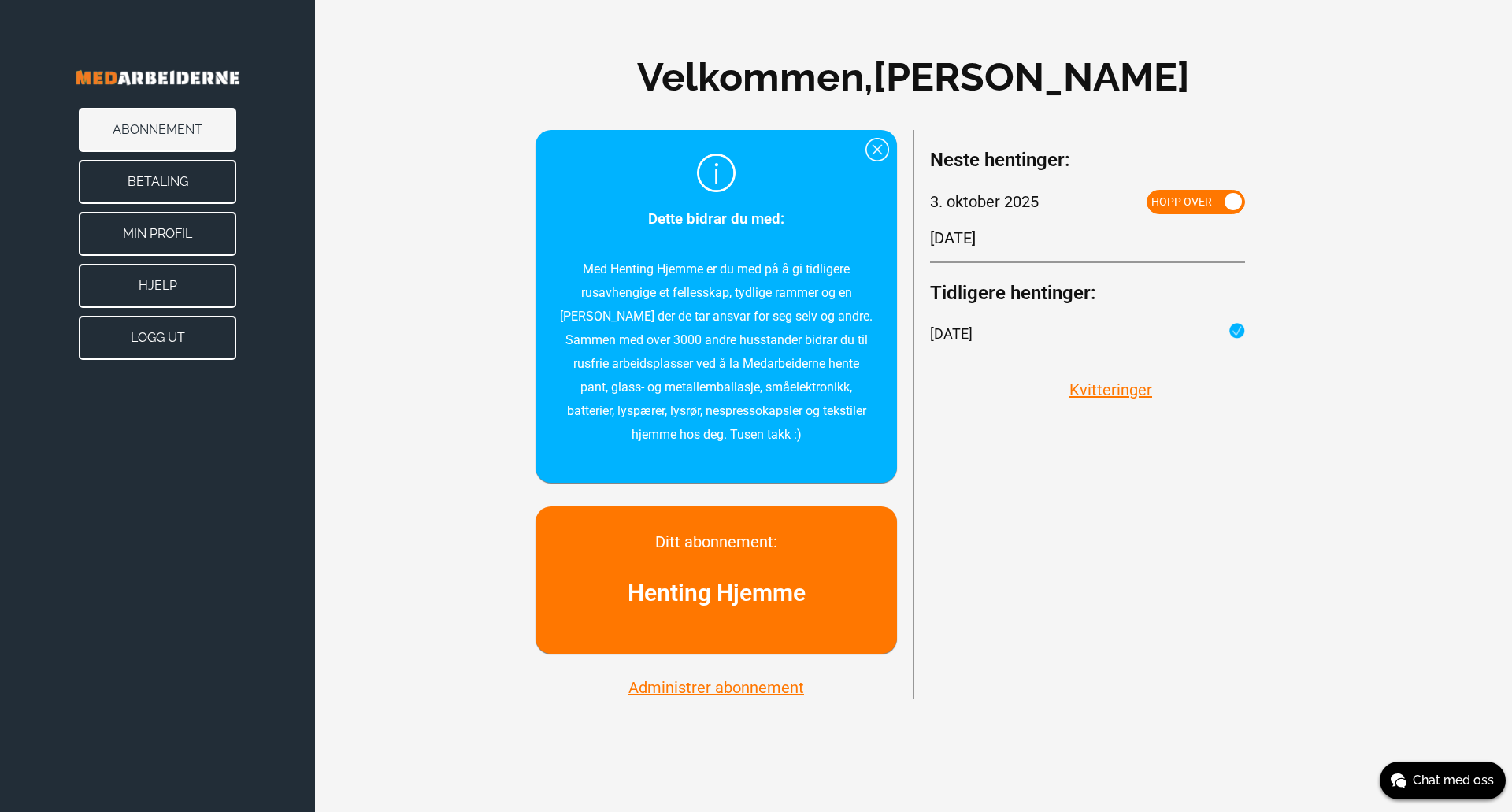
click at [1178, 632] on div "Neste hentinger: 3. oktober 2025 Hopp over 7. november 2025 Tidligere hentinger…" at bounding box center [1102, 414] width 378 height 569
click at [1194, 562] on div "Neste hentinger: 3. oktober 2025 Hopp over 7. november 2025 Tidligere hentinger…" at bounding box center [1102, 414] width 378 height 569
click at [134, 65] on img at bounding box center [157, 77] width 252 height 61
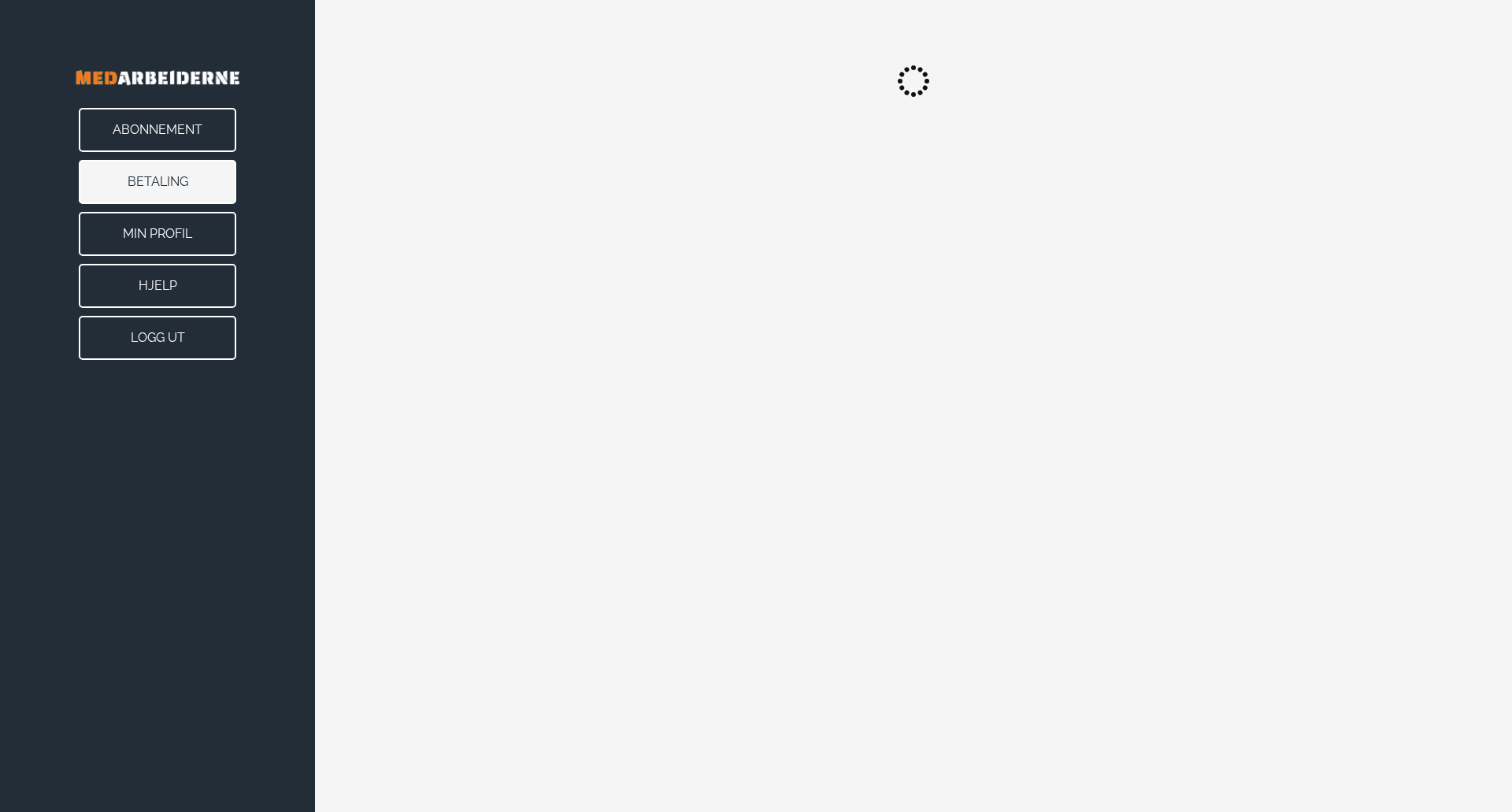
click at [190, 85] on img at bounding box center [157, 77] width 252 height 61
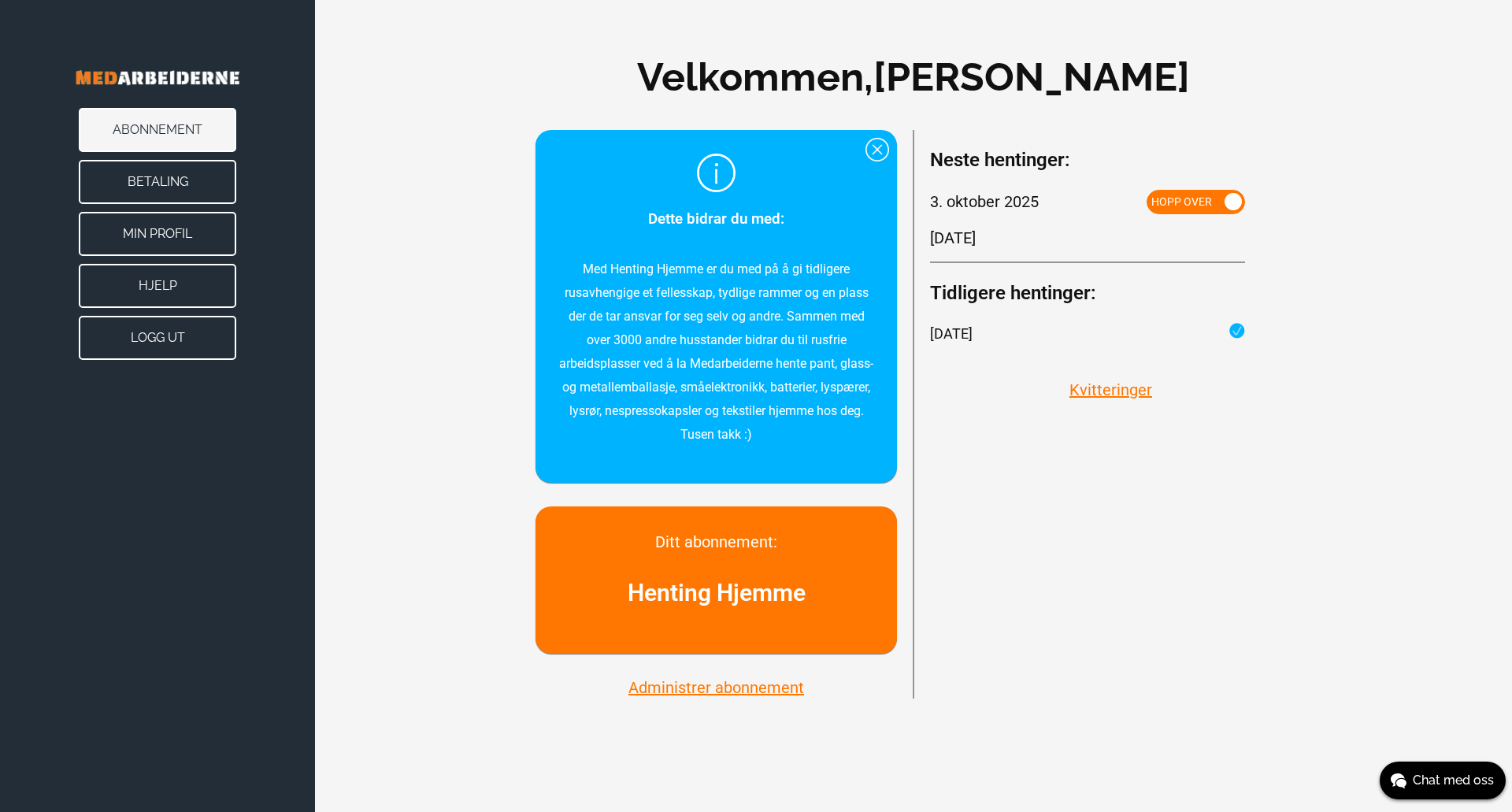
click at [153, 329] on button "Logg ut" at bounding box center [157, 338] width 157 height 44
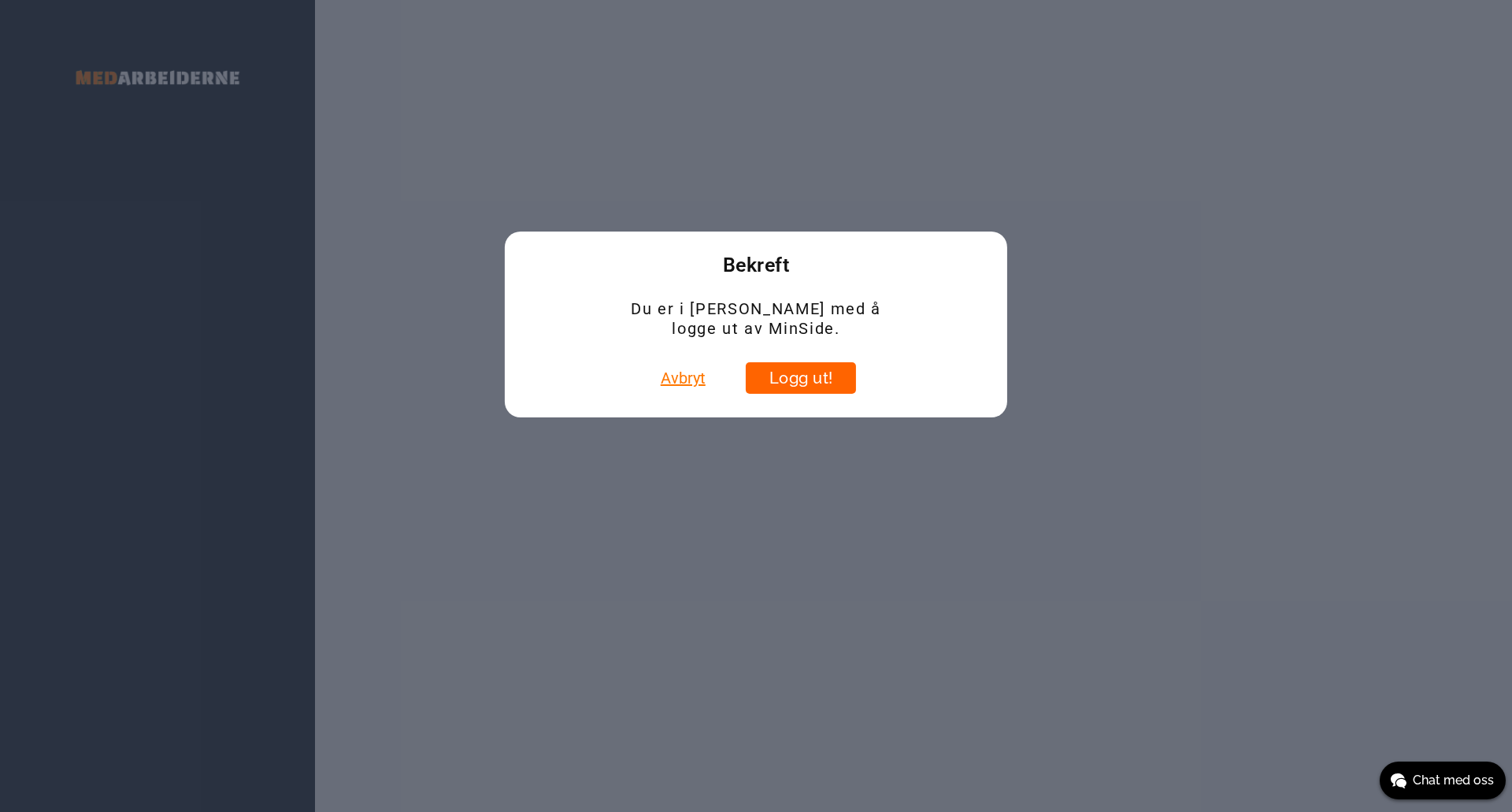
click at [772, 370] on button "Logg ut!" at bounding box center [800, 377] width 110 height 32
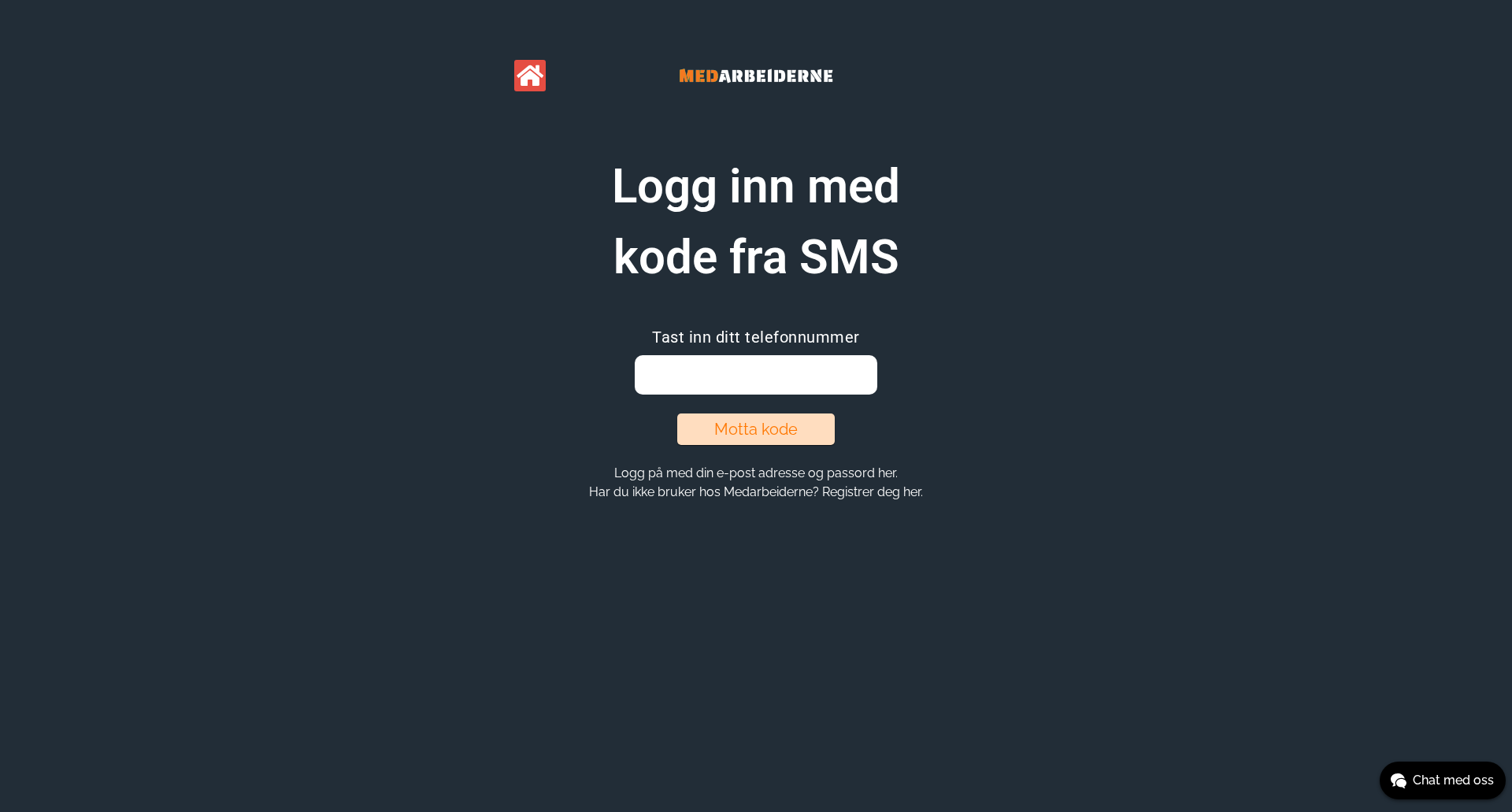
click at [749, 70] on img at bounding box center [756, 75] width 236 height 56
click at [746, 51] on img at bounding box center [756, 75] width 236 height 56
click at [524, 75] on icon at bounding box center [529, 76] width 26 height 24
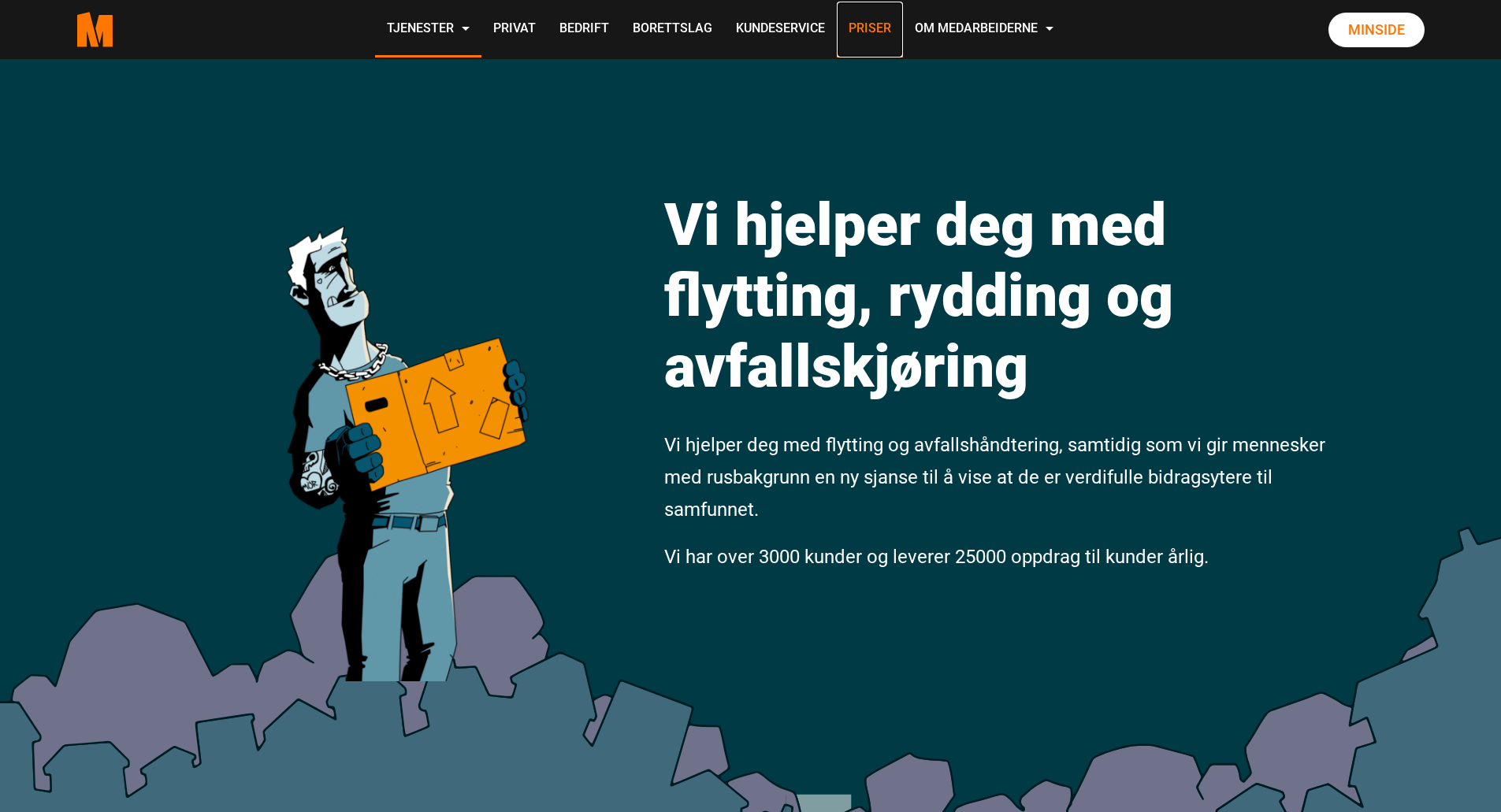
click at [851, 25] on link "Priser" at bounding box center [869, 29] width 66 height 55
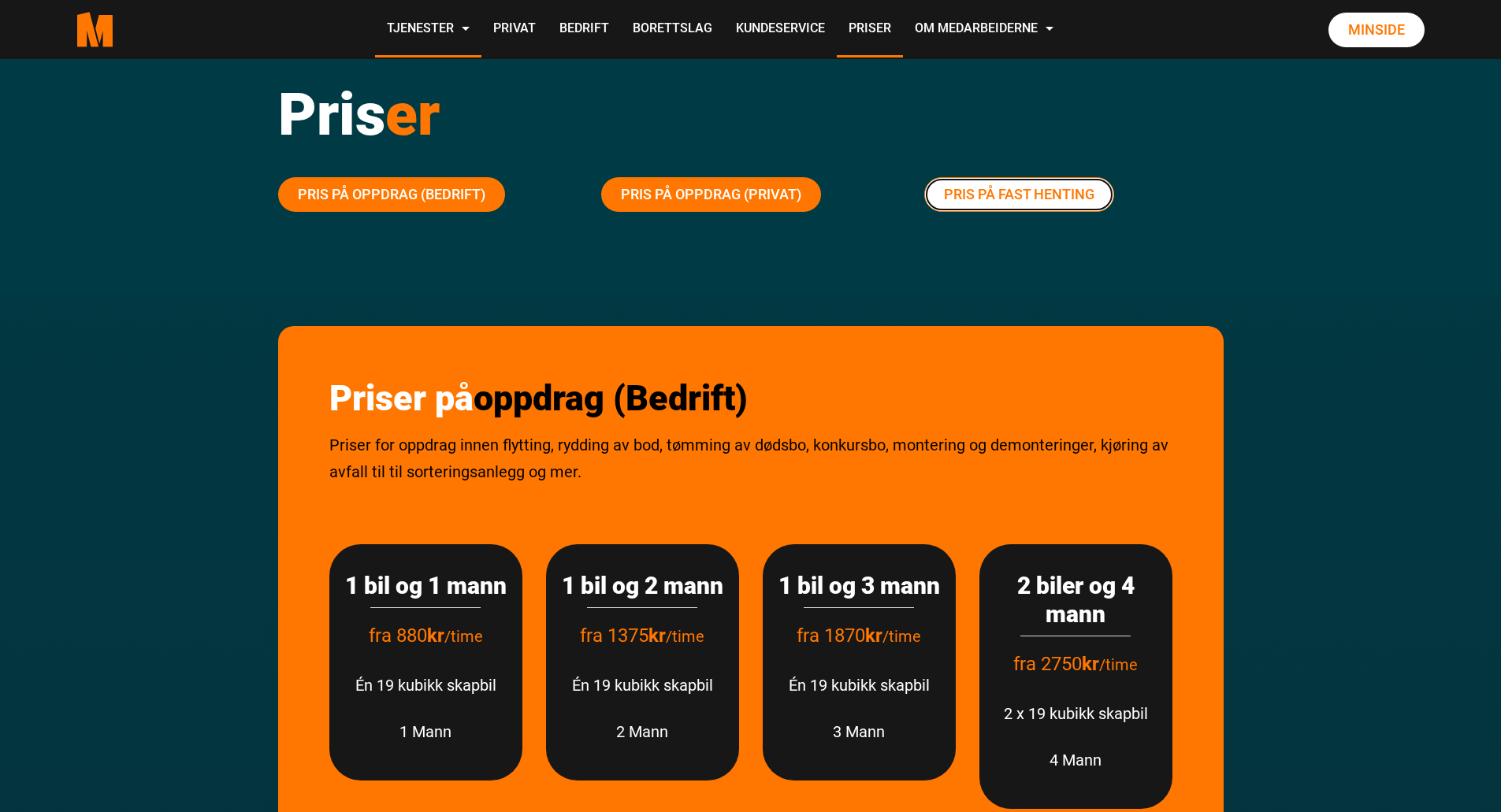
click at [988, 201] on link "Pris på fast henting" at bounding box center [1019, 195] width 190 height 35
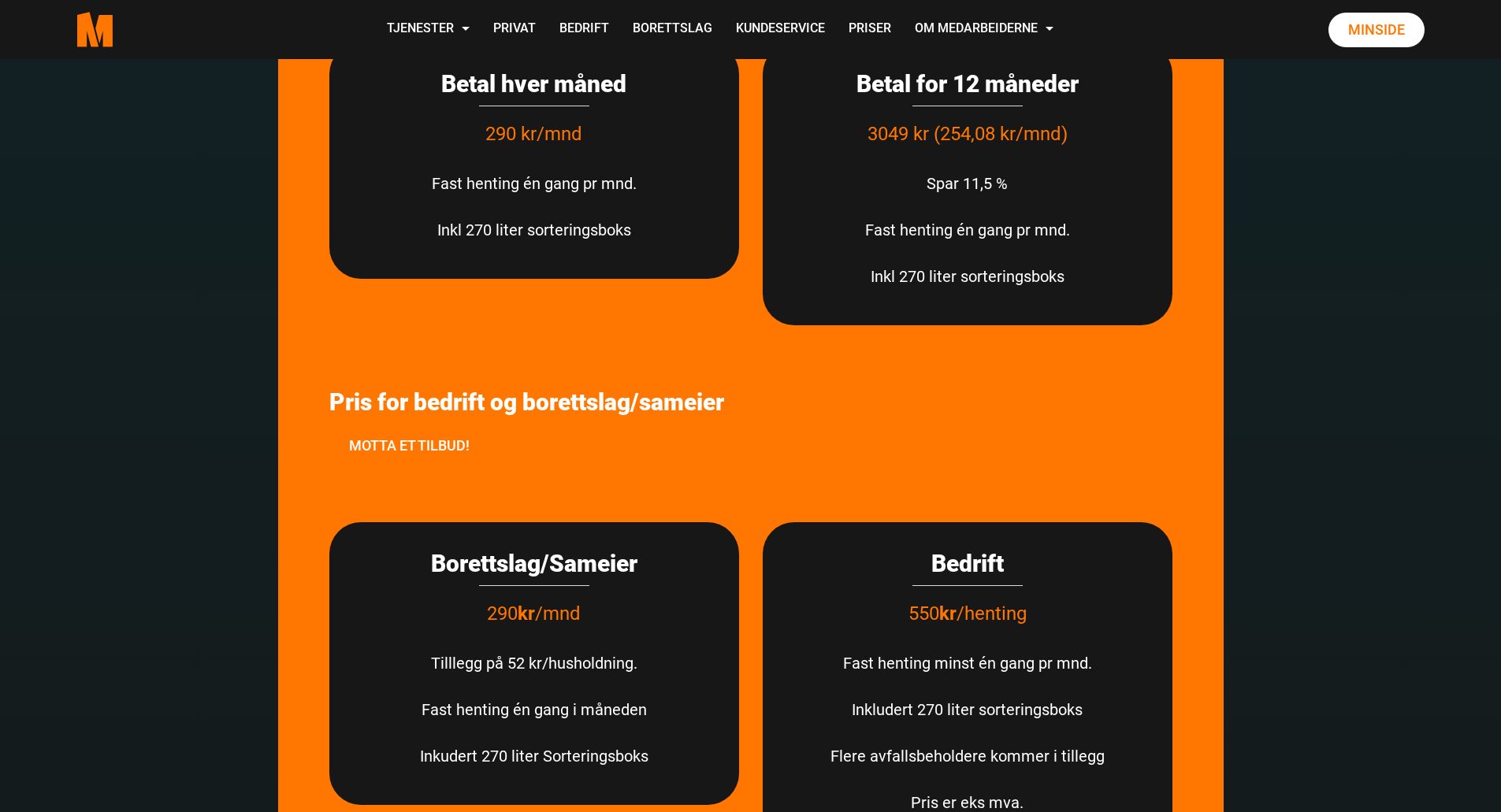
scroll to position [3389, 0]
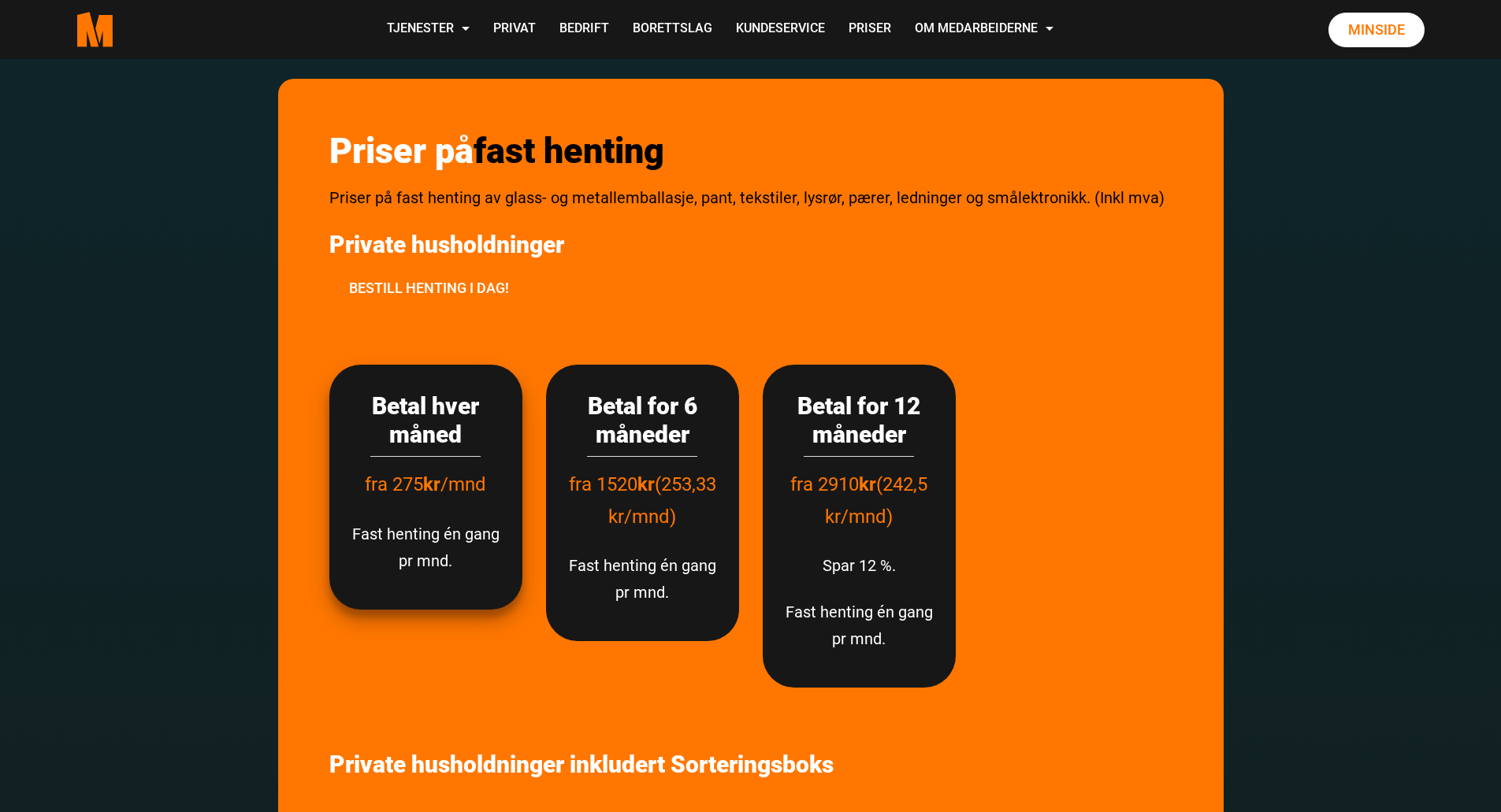
click at [413, 532] on p "Fast henting én gang pr mnd." at bounding box center [425, 547] width 161 height 54
click at [445, 415] on h3 "Betal hver måned" at bounding box center [425, 420] width 161 height 56
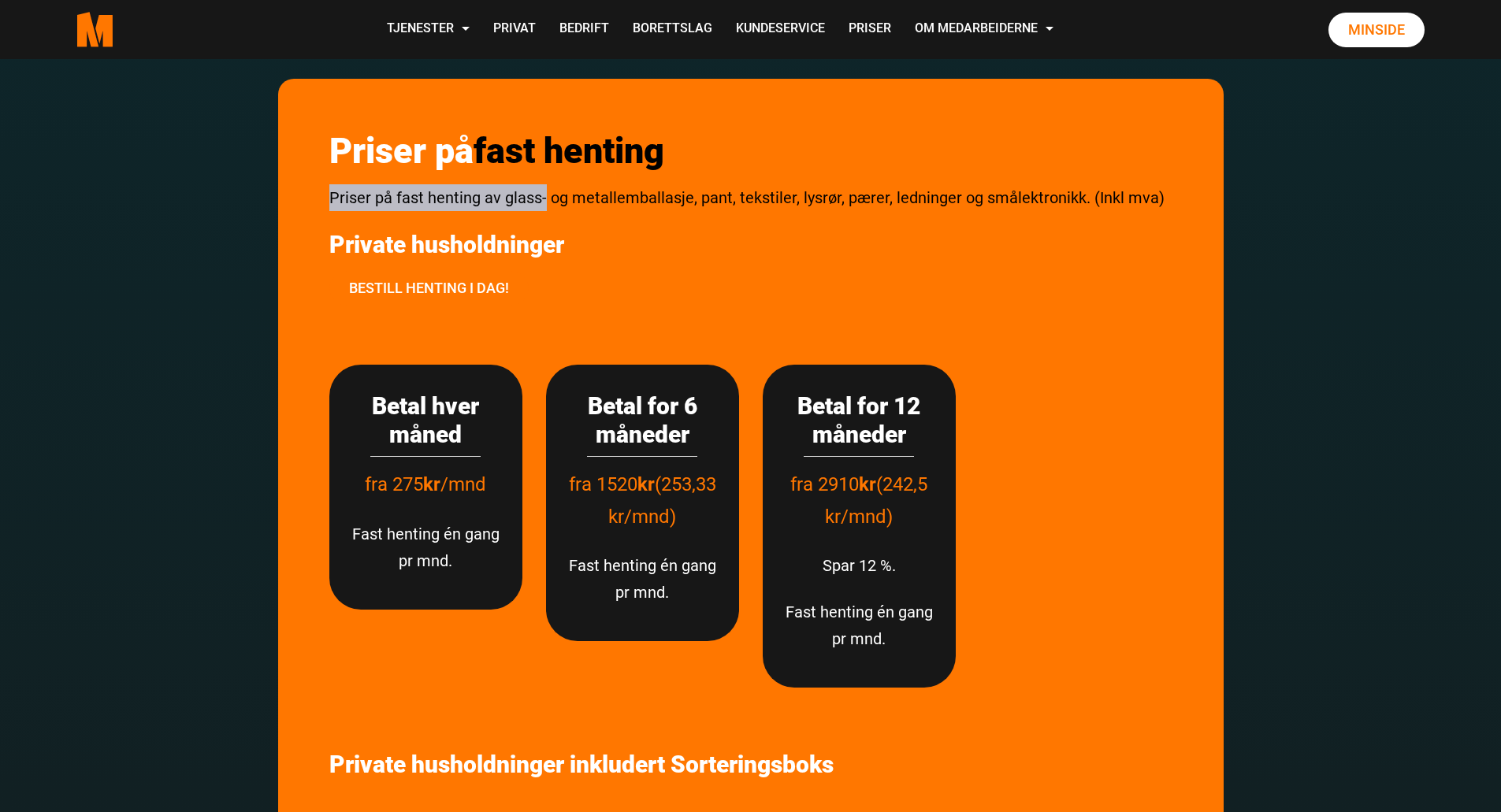
drag, startPoint x: 310, startPoint y: 186, endPoint x: 549, endPoint y: 186, distance: 239.0
click at [611, 224] on div "Priser på fast henting Priser på fast henting av glass- og metallemballasje, pa…" at bounding box center [751, 221] width 866 height 207
drag, startPoint x: 503, startPoint y: 201, endPoint x: 690, endPoint y: 197, distance: 187.0
click at [690, 197] on span "Priser på fast henting av glass- og metallemballasje, pant, tekstiler, lysrør, …" at bounding box center [747, 197] width 836 height 19
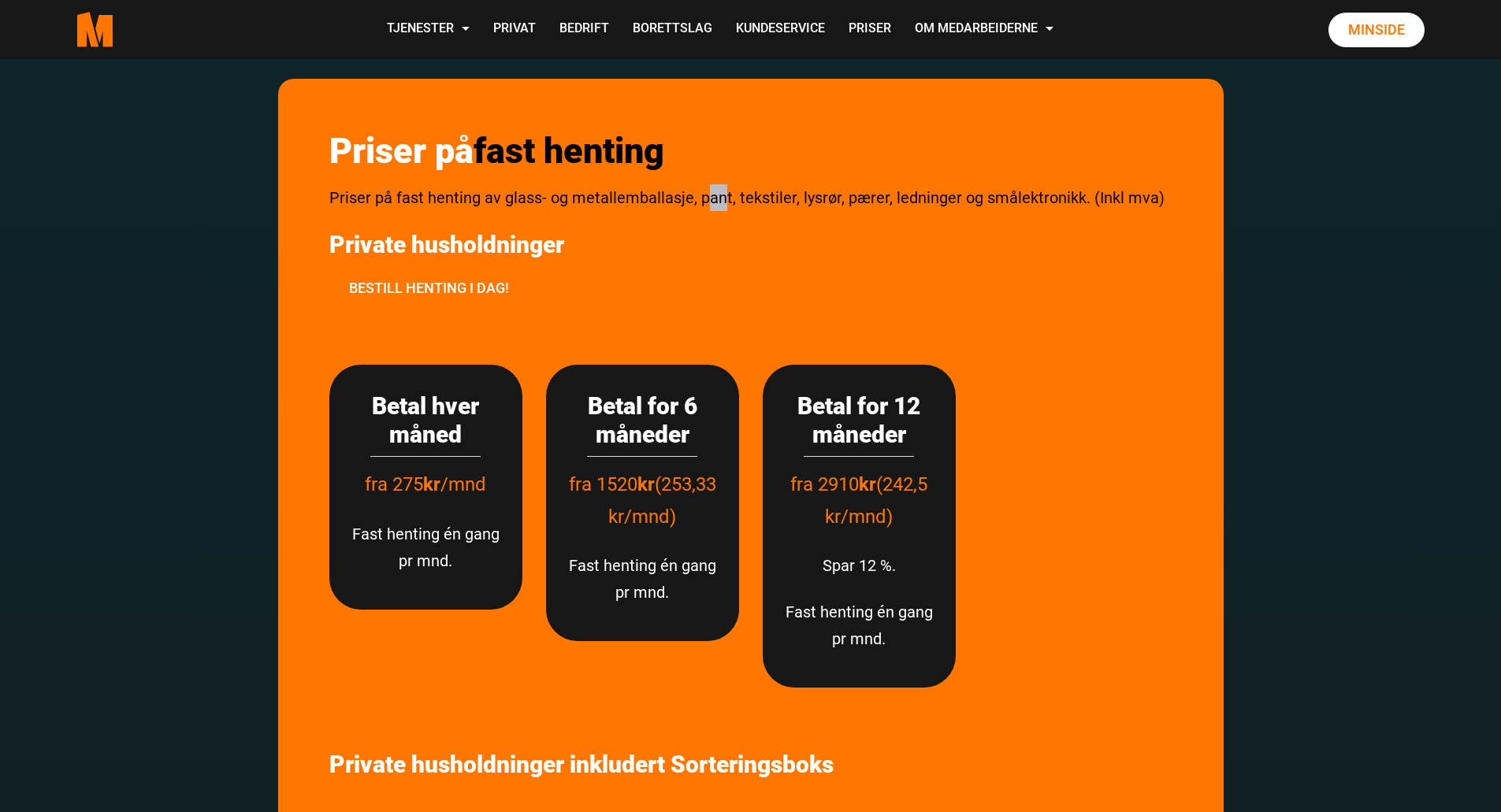
drag, startPoint x: 705, startPoint y: 197, endPoint x: 721, endPoint y: 197, distance: 16.0
click at [721, 197] on span "Priser på fast henting av glass- og metallemballasje, pant, tekstiler, lysrør, …" at bounding box center [747, 197] width 836 height 19
click at [760, 196] on span "Priser på fast henting av glass- og metallemballasje, pant, tekstiler, lysrør, …" at bounding box center [747, 197] width 836 height 19
click at [753, 197] on span "Priser på fast henting av glass- og metallemballasje, pant, tekstiler, lysrør, …" at bounding box center [747, 197] width 836 height 19
drag, startPoint x: 754, startPoint y: 191, endPoint x: 784, endPoint y: 193, distance: 30.1
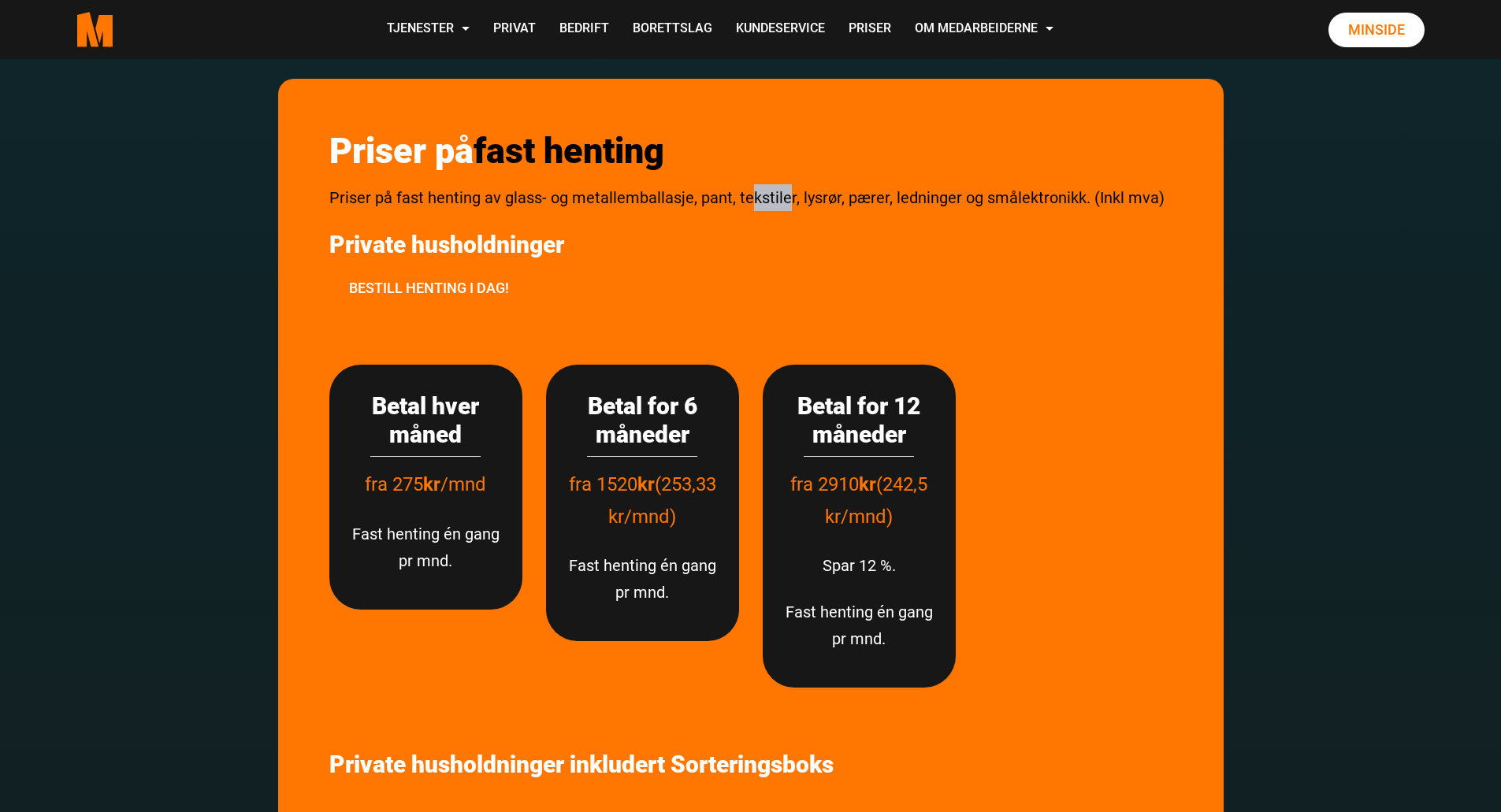
click at [784, 193] on span "Priser på fast henting av glass- og metallemballasje, pant, tekstiler, lysrør, …" at bounding box center [747, 197] width 836 height 19
click at [786, 210] on p "Priser på fast henting av glass- og metallemballasje, pant, tekstiler, lysrør, …" at bounding box center [750, 197] width 843 height 26
drag, startPoint x: 803, startPoint y: 188, endPoint x: 826, endPoint y: 195, distance: 24.0
click at [826, 195] on span "Priser på fast henting av glass- og metallemballasje, pant, tekstiler, lysrør, …" at bounding box center [747, 197] width 836 height 19
click at [827, 218] on div "Priser på fast henting Priser på fast henting av glass- og metallemballasje, pa…" at bounding box center [751, 221] width 866 height 207
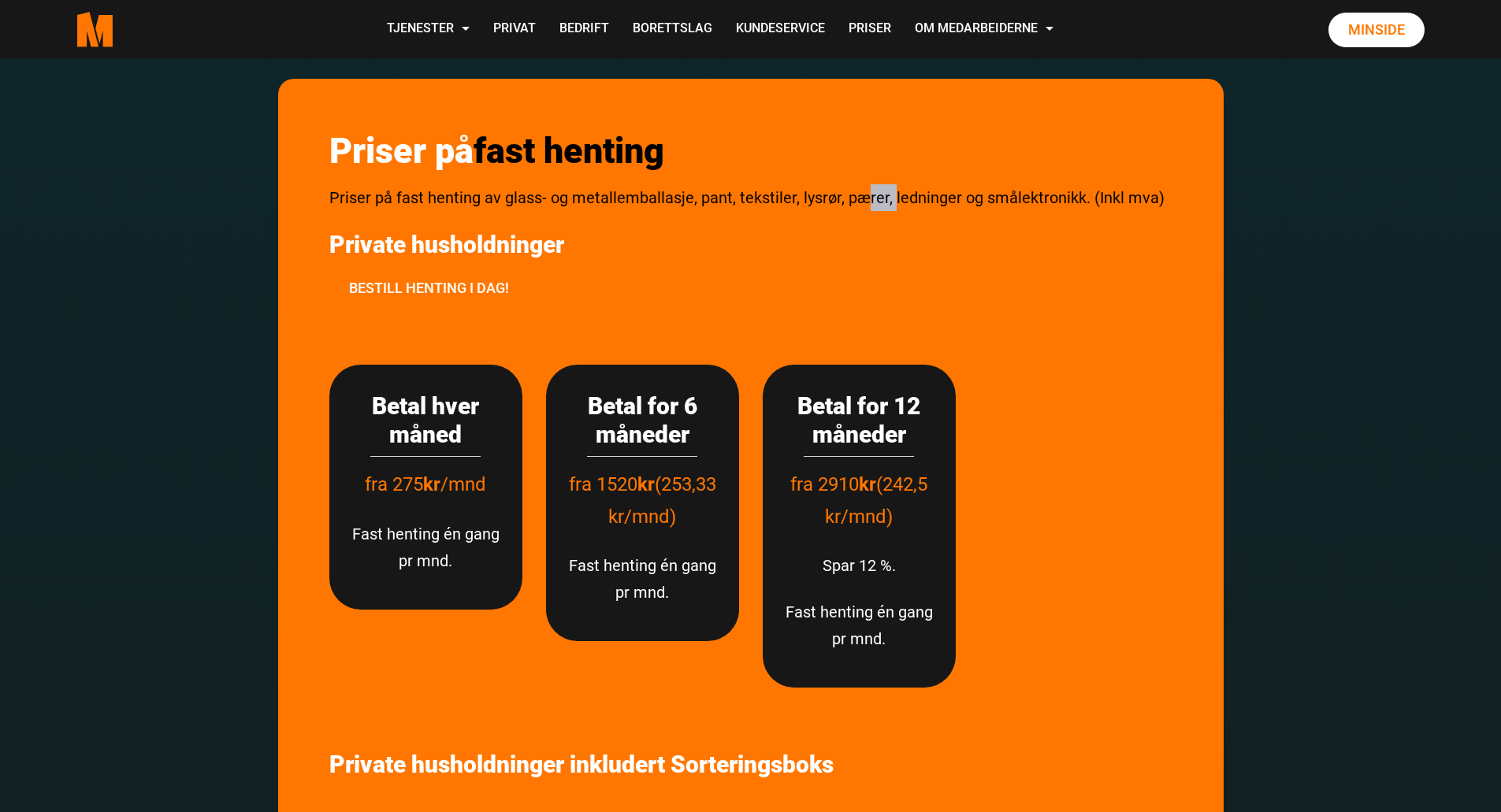
drag, startPoint x: 859, startPoint y: 198, endPoint x: 889, endPoint y: 198, distance: 30.0
click at [889, 198] on span "Priser på fast henting av glass- og metallemballasje, pant, tekstiler, lysrør, …" at bounding box center [747, 197] width 836 height 19
click at [887, 228] on div "Priser på fast henting Priser på fast henting av glass- og metallemballasje, pa…" at bounding box center [751, 221] width 866 height 207
drag, startPoint x: 841, startPoint y: 203, endPoint x: 877, endPoint y: 199, distance: 36.2
click at [877, 199] on span "Priser på fast henting av glass- og metallemballasje, pant, tekstiler, lysrør, …" at bounding box center [747, 197] width 836 height 19
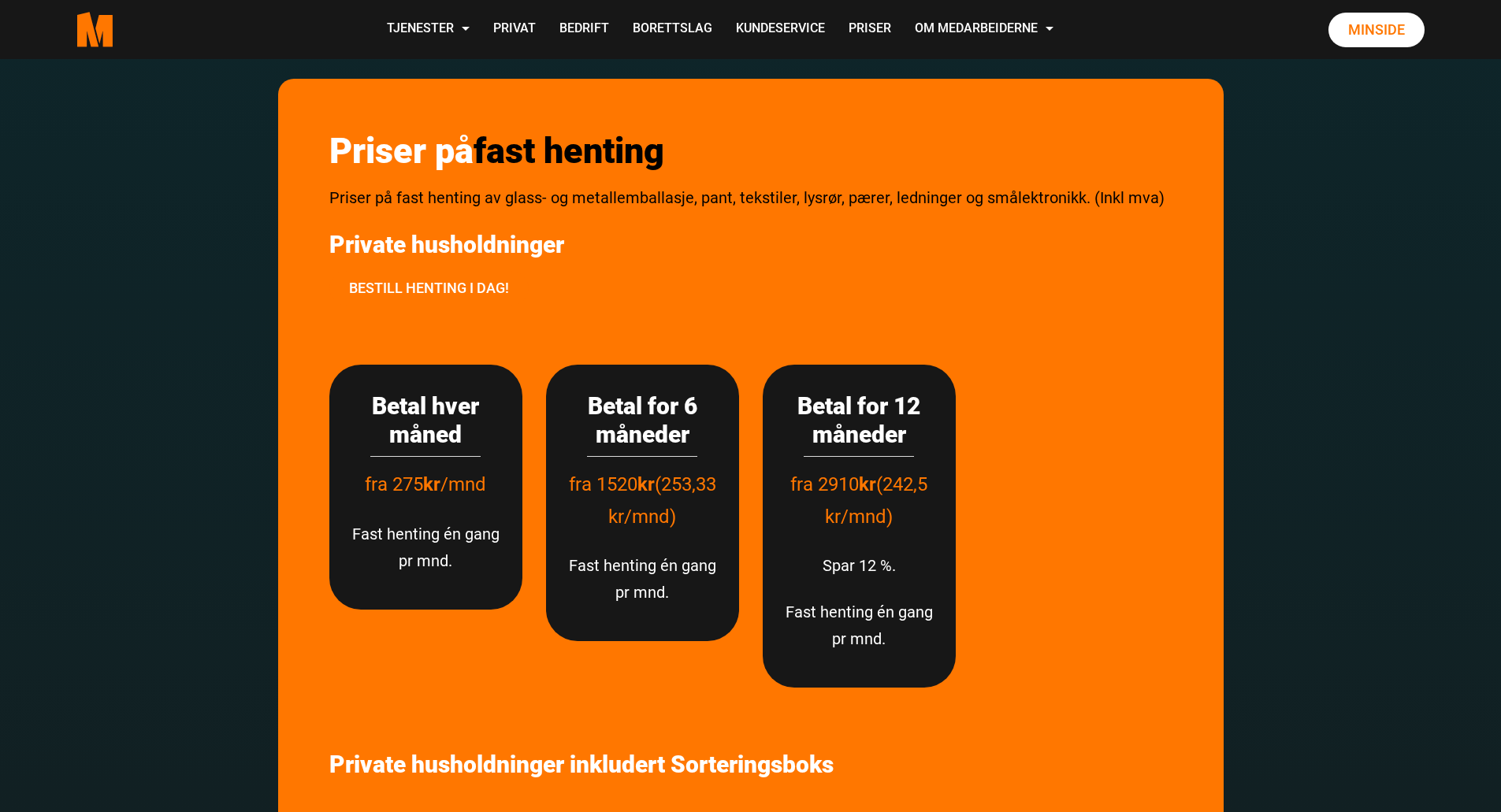
click at [912, 225] on div "Priser på fast henting Priser på fast henting av glass- og metallemballasje, pa…" at bounding box center [751, 221] width 866 height 207
click at [1109, 203] on span "Priser på fast henting av glass- og metallemballasje, pant, tekstiler, lysrør, …" at bounding box center [747, 197] width 836 height 19
click at [603, 218] on div "Priser på fast henting Priser på fast henting av glass- og metallemballasje, pa…" at bounding box center [751, 221] width 866 height 207
drag, startPoint x: 508, startPoint y: 197, endPoint x: 642, endPoint y: 202, distance: 134.1
click at [642, 202] on span "Priser på fast henting av glass- og metallemballasje, pant, tekstiler, lysrør, …" at bounding box center [747, 197] width 836 height 19
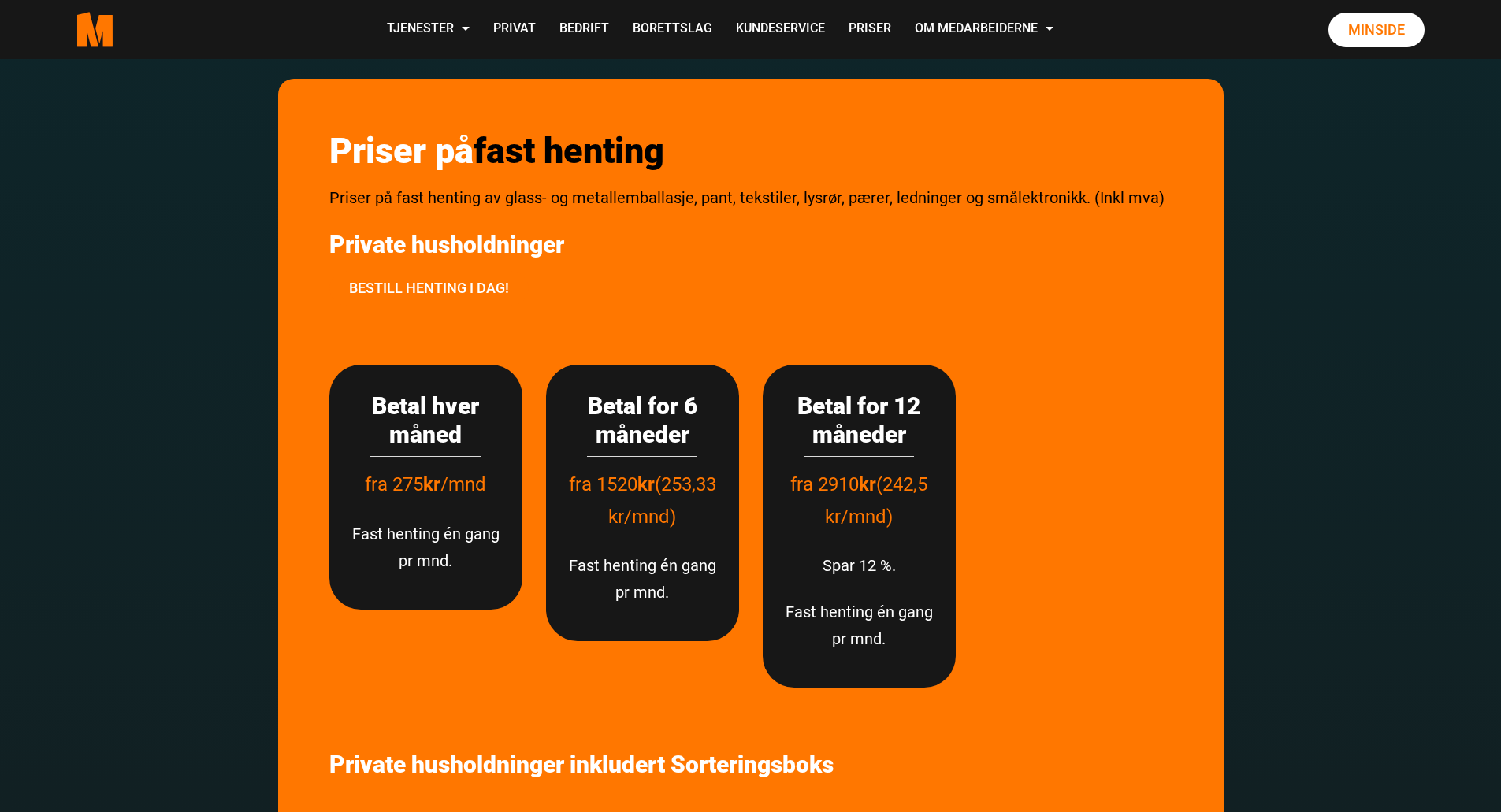
click at [762, 265] on div "Priser på fast henting Priser på fast henting av glass- og metallemballasje, pa…" at bounding box center [751, 221] width 866 height 207
drag, startPoint x: 707, startPoint y: 201, endPoint x: 735, endPoint y: 201, distance: 28.0
click at [730, 199] on span "Priser på fast henting av glass- og metallemballasje, pant, tekstiler, lysrør, …" at bounding box center [747, 197] width 836 height 19
click at [735, 210] on p "Priser på fast henting av glass- og metallemballasje, pant, tekstiler, lysrør, …" at bounding box center [750, 197] width 843 height 26
drag, startPoint x: 745, startPoint y: 194, endPoint x: 803, endPoint y: 195, distance: 58.0
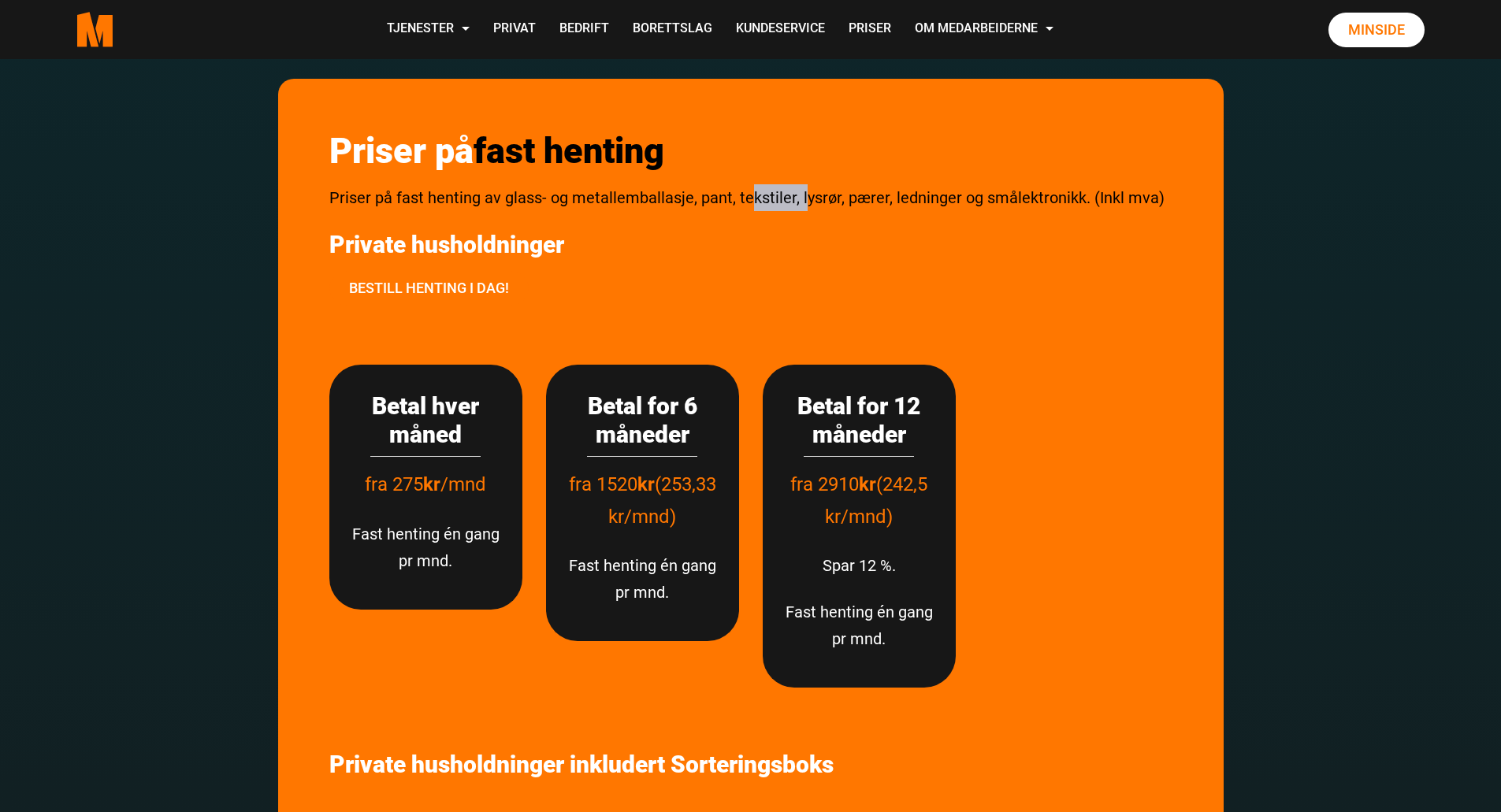
click at [803, 195] on span "Priser på fast henting av glass- og metallemballasje, pant, tekstiler, lysrør, …" at bounding box center [747, 197] width 836 height 19
click at [820, 234] on p "Private husholdninger" at bounding box center [750, 244] width 843 height 28
drag, startPoint x: 813, startPoint y: 204, endPoint x: 837, endPoint y: 205, distance: 24.0
click at [837, 204] on span "Priser på fast henting av glass- og metallemballasje, pant, tekstiler, lysrør, …" at bounding box center [747, 197] width 836 height 19
click at [836, 228] on div "Priser på fast henting Priser på fast henting av glass- og metallemballasje, pa…" at bounding box center [751, 221] width 866 height 207
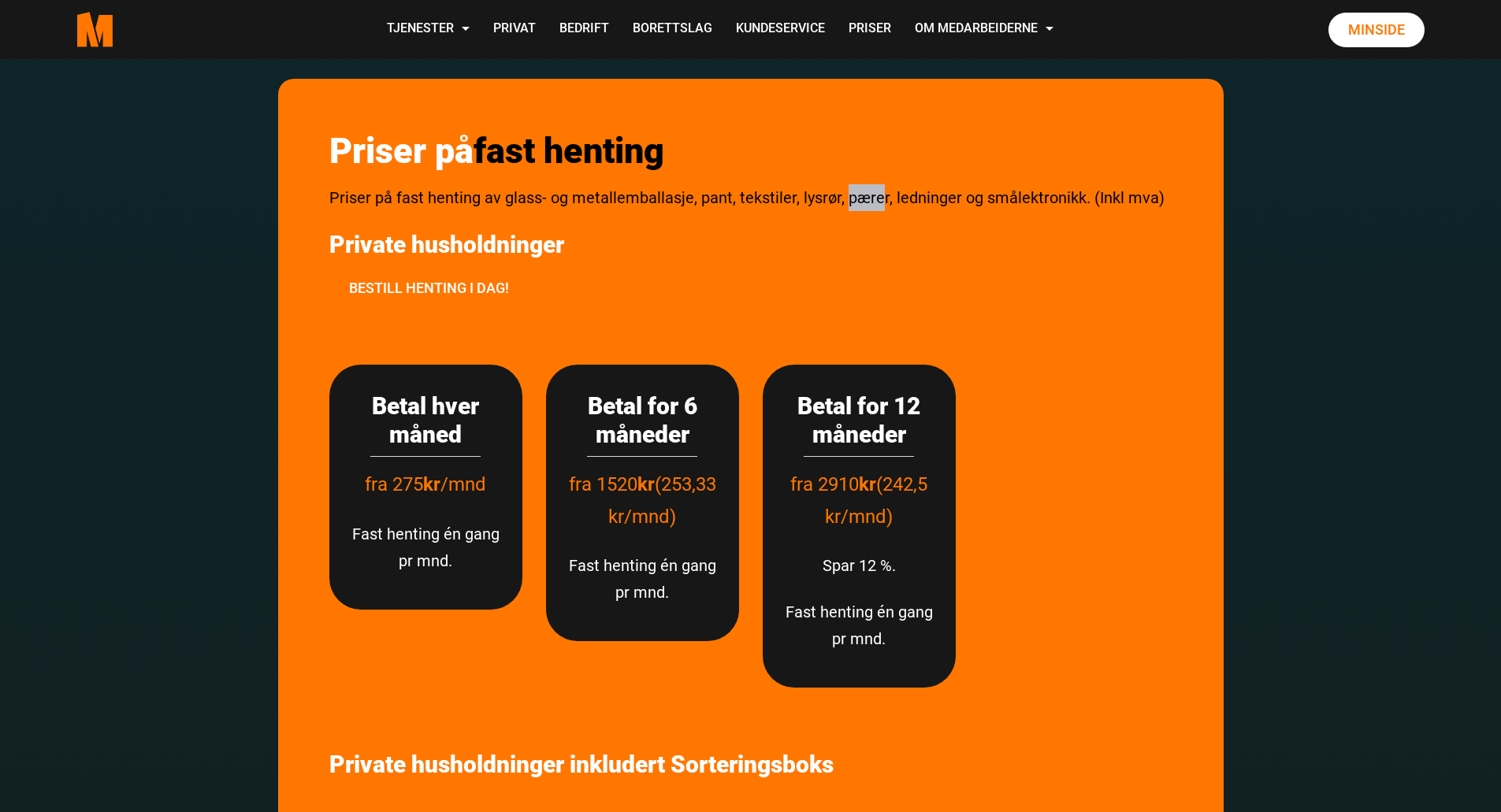
drag, startPoint x: 842, startPoint y: 202, endPoint x: 875, endPoint y: 203, distance: 33.0
click at [875, 203] on span "Priser på fast henting av glass- og metallemballasje, pant, tekstiler, lysrør, …" at bounding box center [747, 197] width 836 height 19
click at [880, 243] on p "Private husholdninger" at bounding box center [750, 244] width 843 height 28
drag, startPoint x: 898, startPoint y: 209, endPoint x: 998, endPoint y: 212, distance: 100.0
click at [994, 203] on p "Priser på fast henting av glass- og metallemballasje, pant, tekstiler, lysrør, …" at bounding box center [750, 197] width 843 height 26
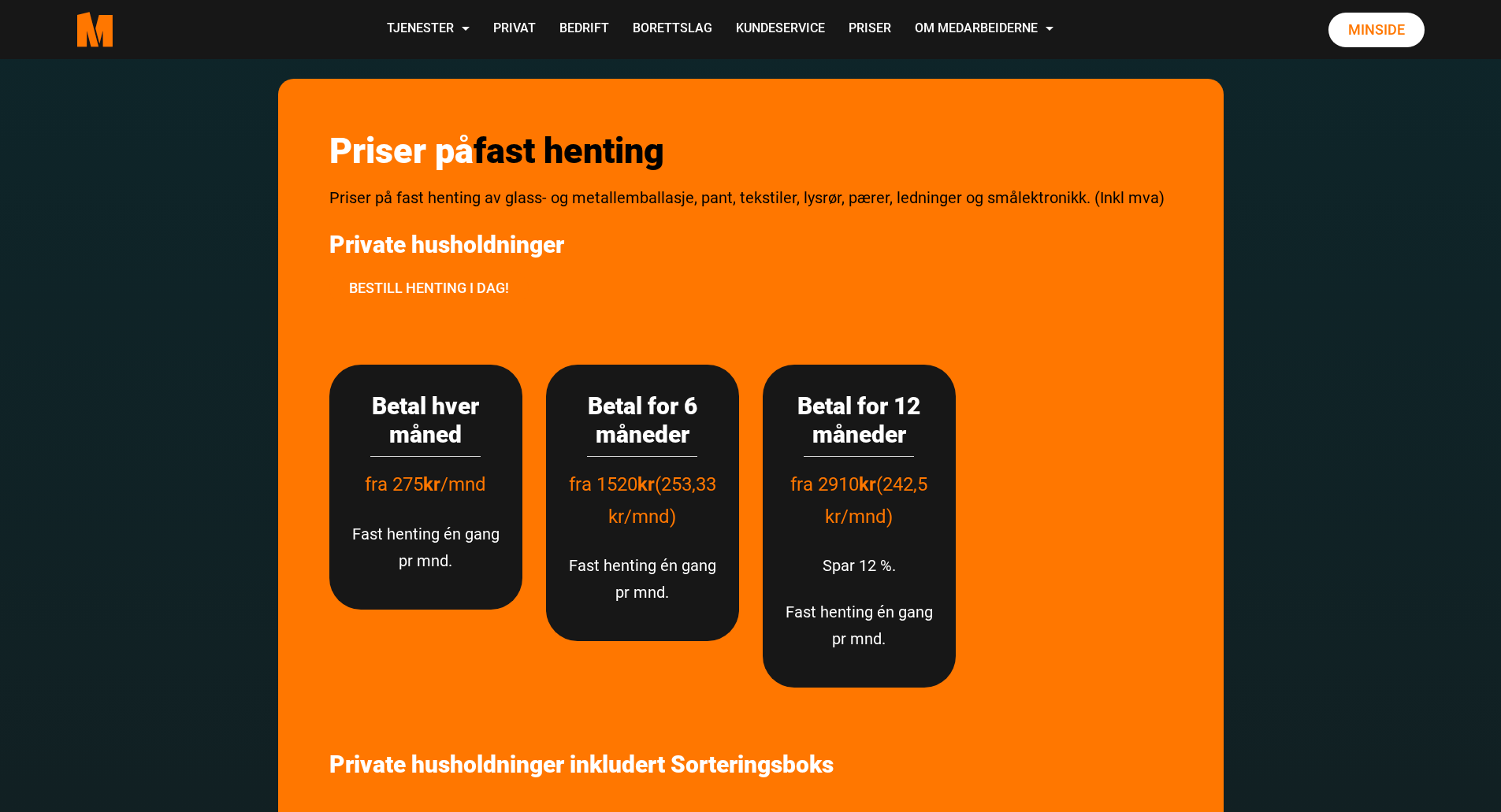
click at [1058, 264] on div "Priser på fast henting Priser på fast henting av glass- og metallemballasje, pa…" at bounding box center [751, 221] width 866 height 207
click at [1154, 301] on p "Bestill henting i dag!" at bounding box center [750, 288] width 843 height 35
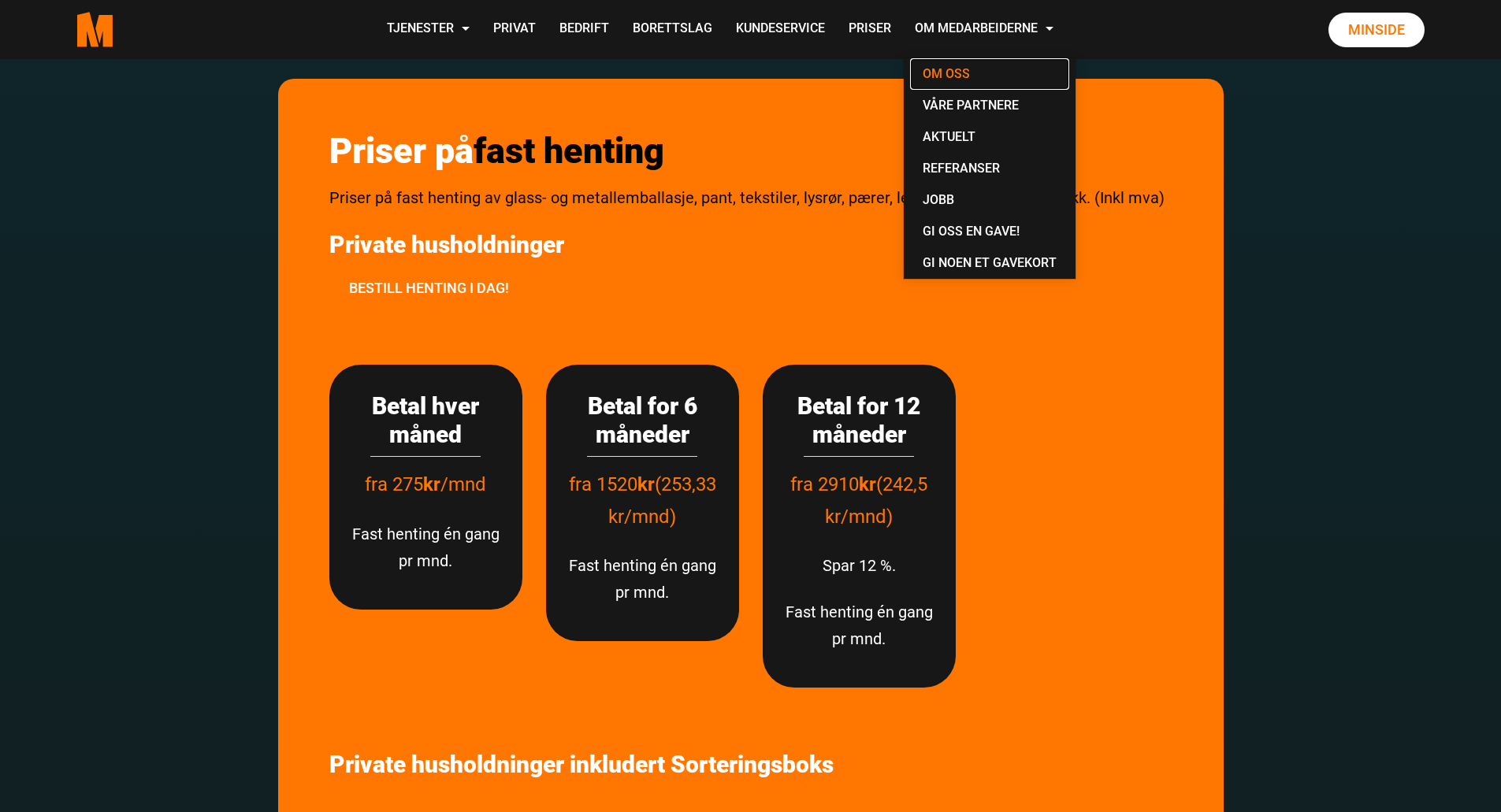
click at [949, 70] on link "Om oss" at bounding box center [989, 73] width 159 height 32
